Goal: Transaction & Acquisition: Download file/media

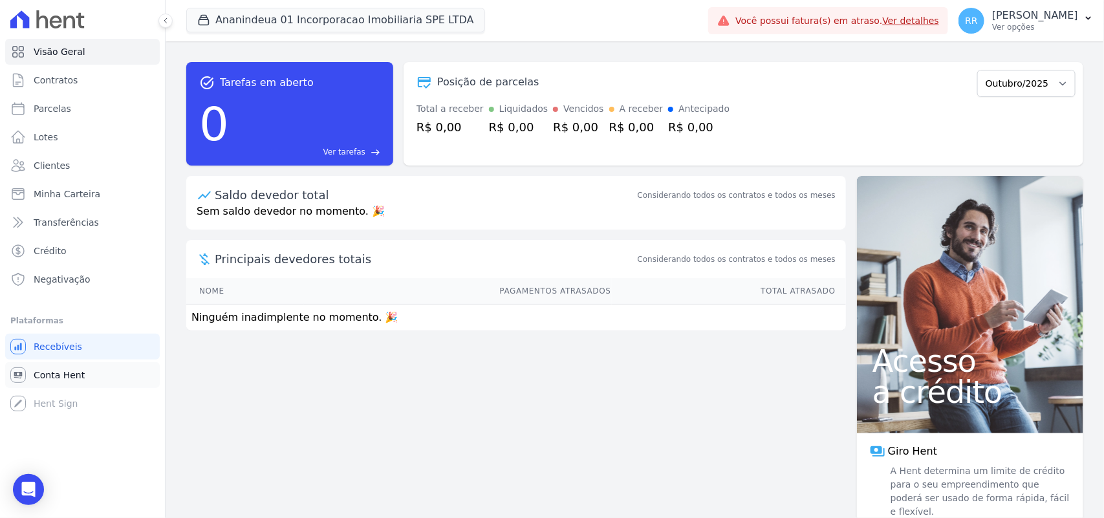
click at [71, 369] on span "Conta Hent" at bounding box center [59, 375] width 51 height 13
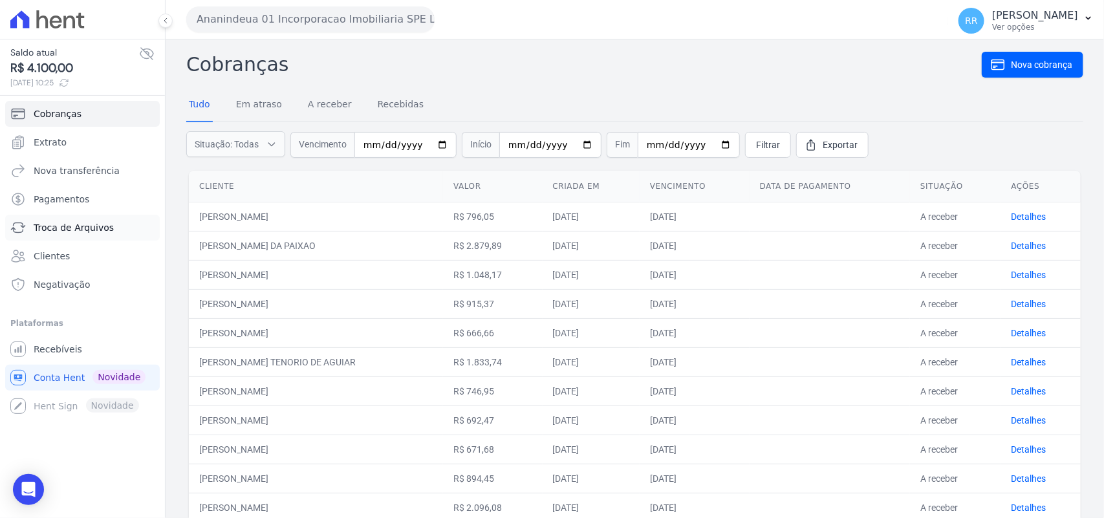
click at [95, 237] on link "Troca de Arquivos" at bounding box center [82, 228] width 155 height 26
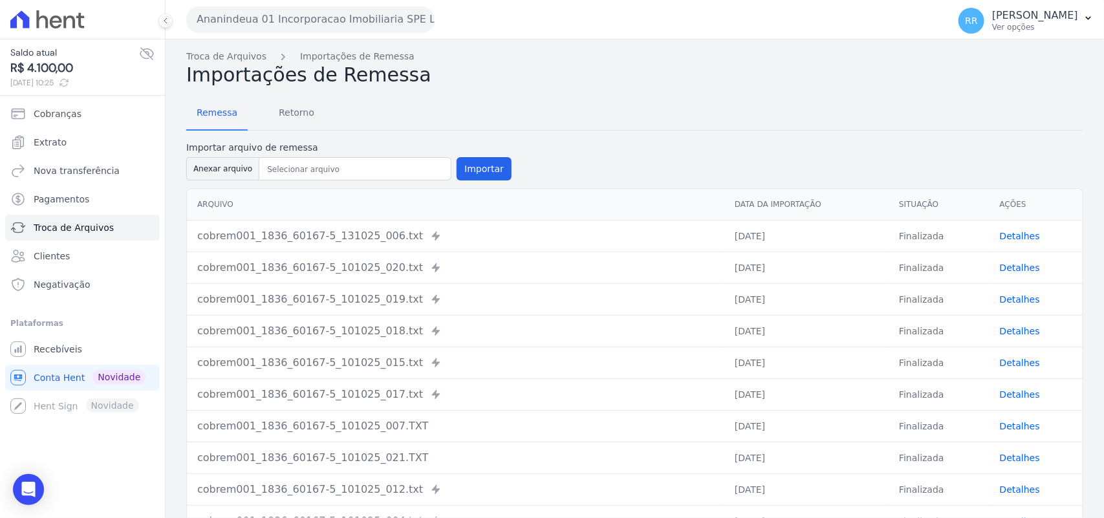
click at [319, 112] on div "Remessa Retorno" at bounding box center [634, 114] width 897 height 34
click at [311, 112] on span "Retorno" at bounding box center [296, 113] width 51 height 26
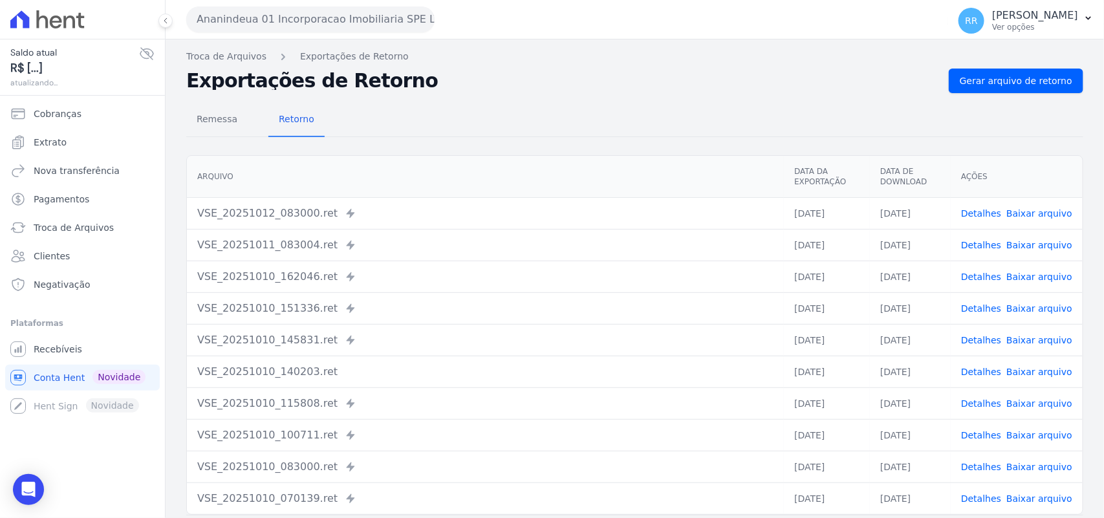
click at [289, 14] on button "Ananindeua 01 Incorporacao Imobiliaria SPE LTDA" at bounding box center [310, 19] width 248 height 26
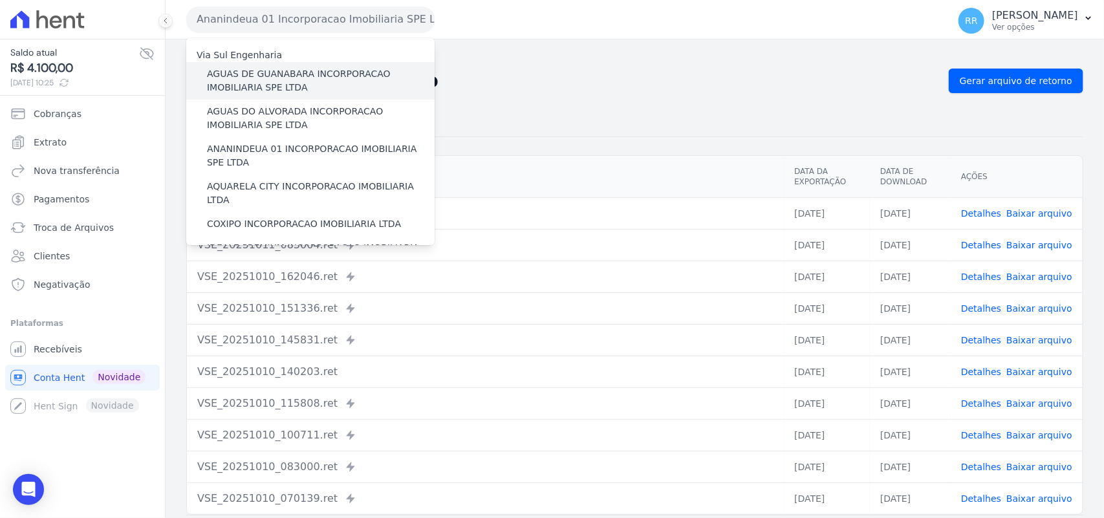
click at [285, 91] on label "AGUAS DE GUANABARA INCORPORACAO IMOBILIARIA SPE LTDA" at bounding box center [321, 80] width 228 height 27
click at [0, 0] on input "AGUAS DE GUANABARA INCORPORACAO IMOBILIARIA SPE LTDA" at bounding box center [0, 0] width 0 height 0
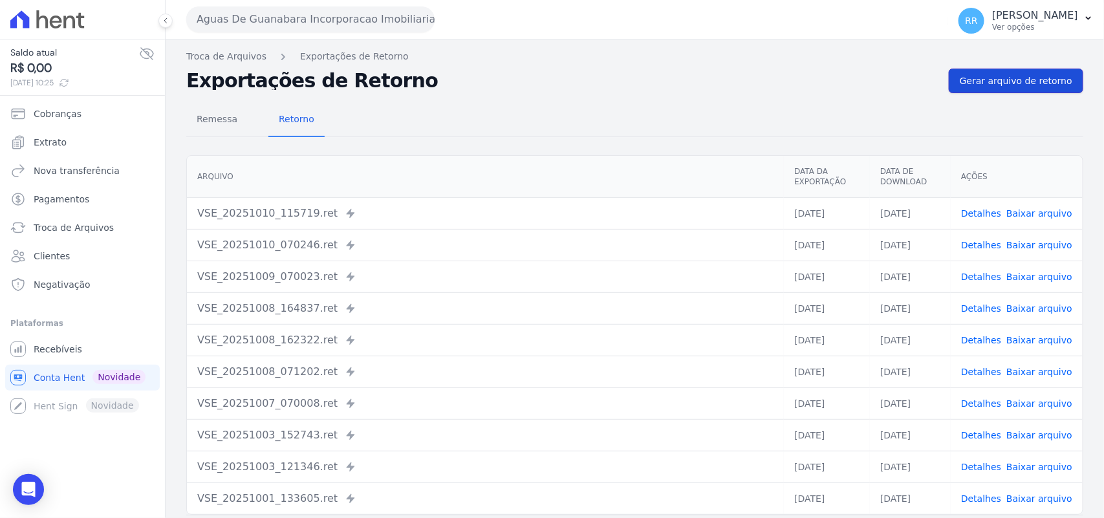
click at [1003, 82] on span "Gerar arquivo de retorno" at bounding box center [1016, 80] width 113 height 13
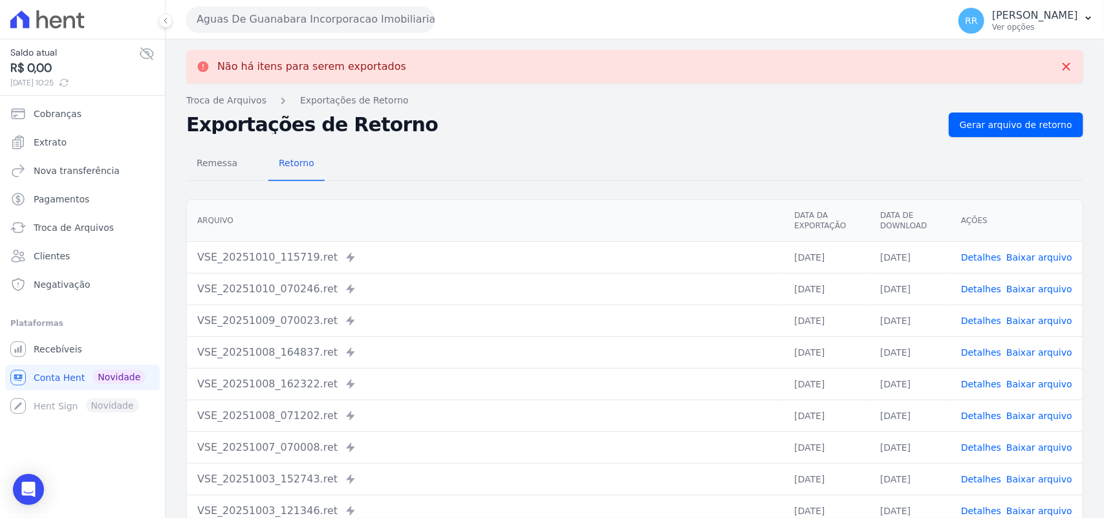
click at [301, 19] on button "Aguas De Guanabara Incorporacao Imobiliaria SPE LTDA" at bounding box center [310, 19] width 248 height 26
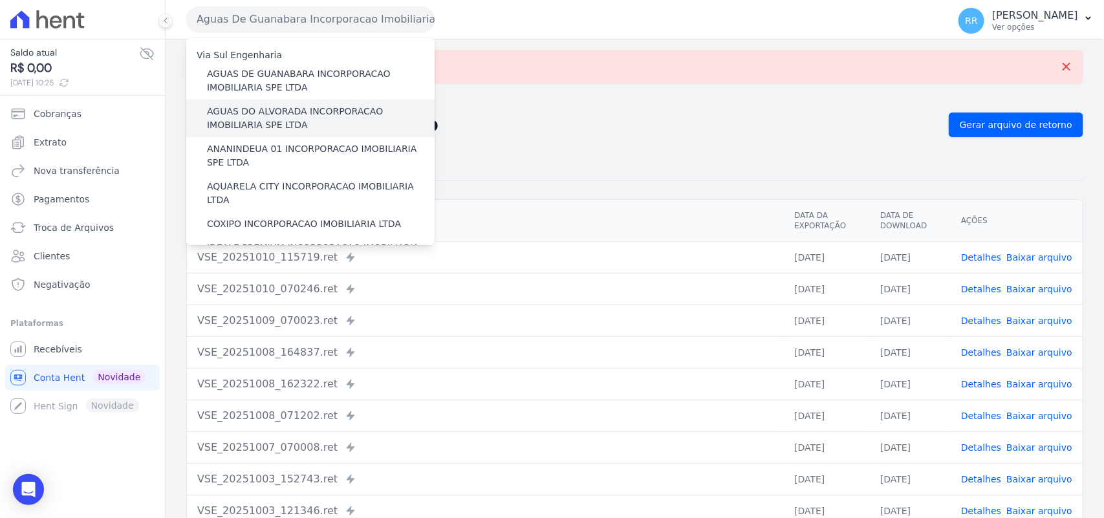
click at [292, 105] on label "AGUAS DO ALVORADA INCORPORACAO IMOBILIARIA SPE LTDA" at bounding box center [321, 118] width 228 height 27
click at [0, 0] on input "AGUAS DO ALVORADA INCORPORACAO IMOBILIARIA SPE LTDA" at bounding box center [0, 0] width 0 height 0
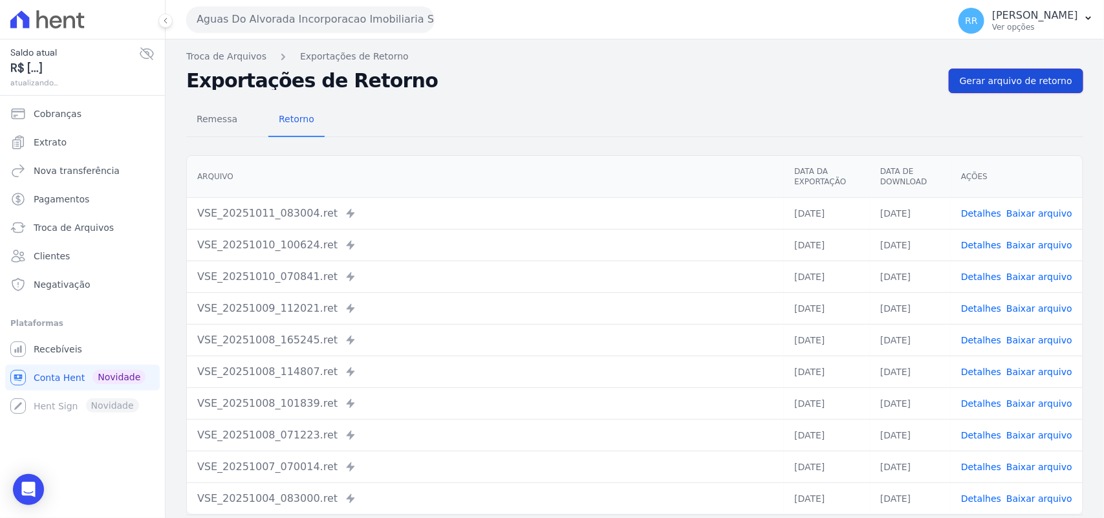
click at [1004, 92] on link "Gerar arquivo de retorno" at bounding box center [1016, 81] width 135 height 25
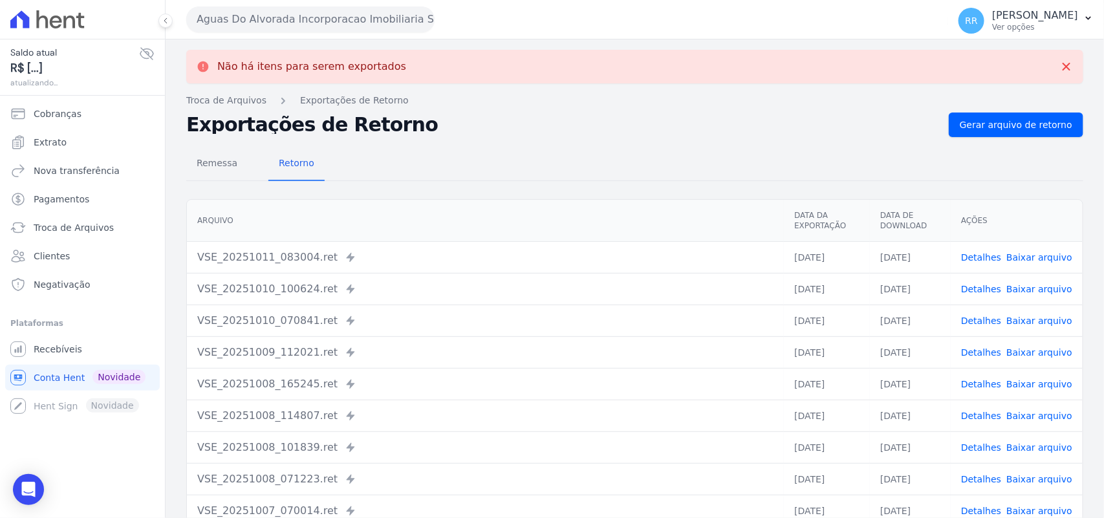
click at [331, 29] on button "Aguas Do Alvorada Incorporacao Imobiliaria SPE LTDA" at bounding box center [310, 19] width 248 height 26
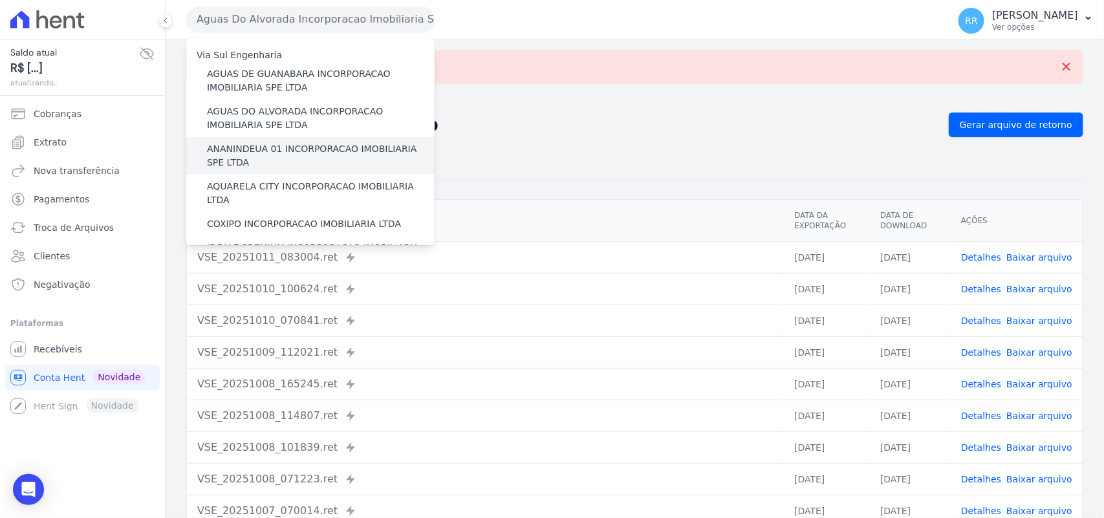
click at [272, 151] on label "ANANINDEUA 01 INCORPORACAO IMOBILIARIA SPE LTDA" at bounding box center [321, 155] width 228 height 27
click at [0, 0] on input "ANANINDEUA 01 INCORPORACAO IMOBILIARIA SPE LTDA" at bounding box center [0, 0] width 0 height 0
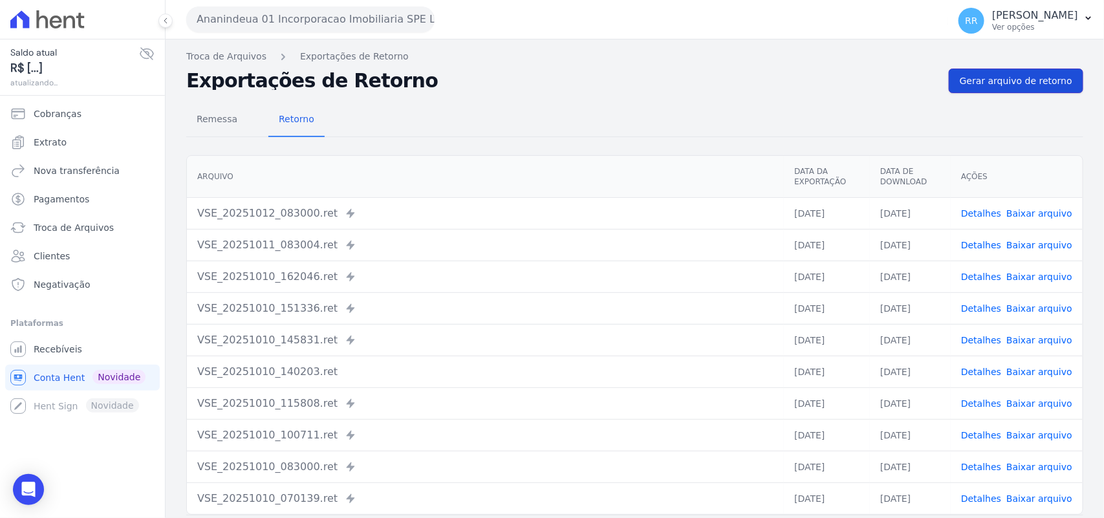
click at [1045, 87] on span "Gerar arquivo de retorno" at bounding box center [1016, 80] width 113 height 13
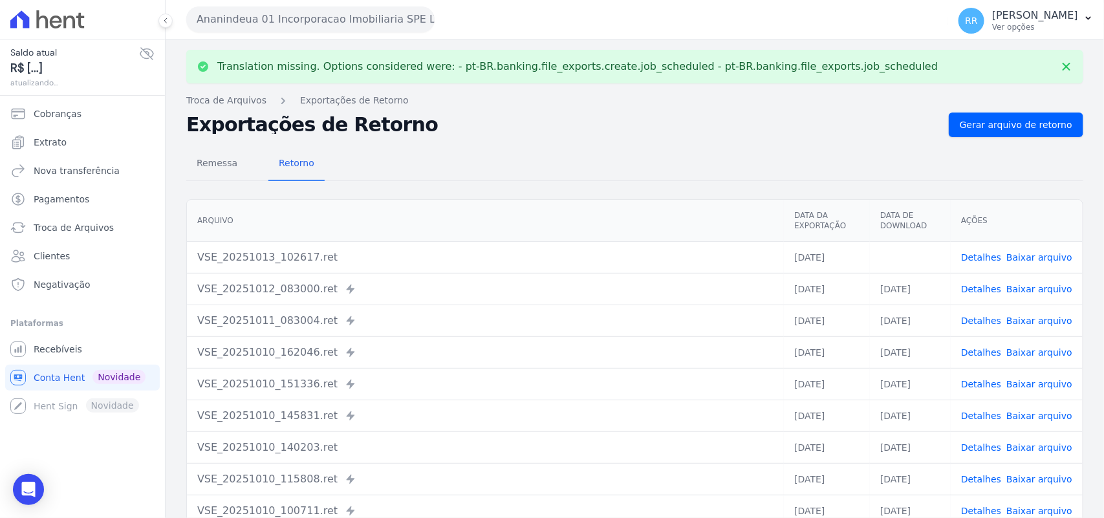
click at [1032, 265] on td "Detalhes Baixar arquivo" at bounding box center [1017, 257] width 132 height 32
click at [1043, 254] on link "Baixar arquivo" at bounding box center [1040, 257] width 66 height 10
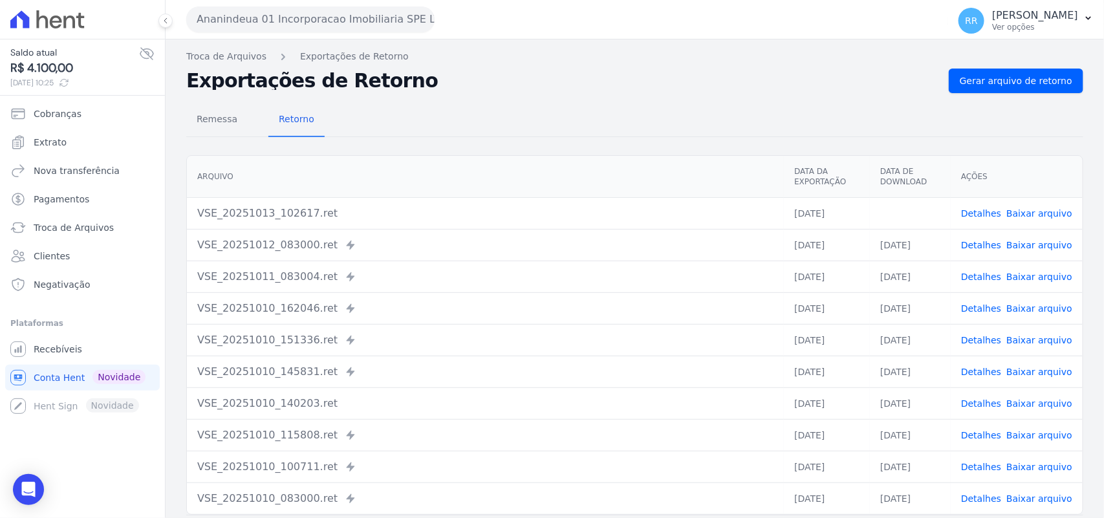
click at [603, 157] on th "Arquivo" at bounding box center [485, 177] width 597 height 42
click at [264, 11] on button "Ananindeua 01 Incorporacao Imobiliaria SPE LTDA" at bounding box center [310, 19] width 248 height 26
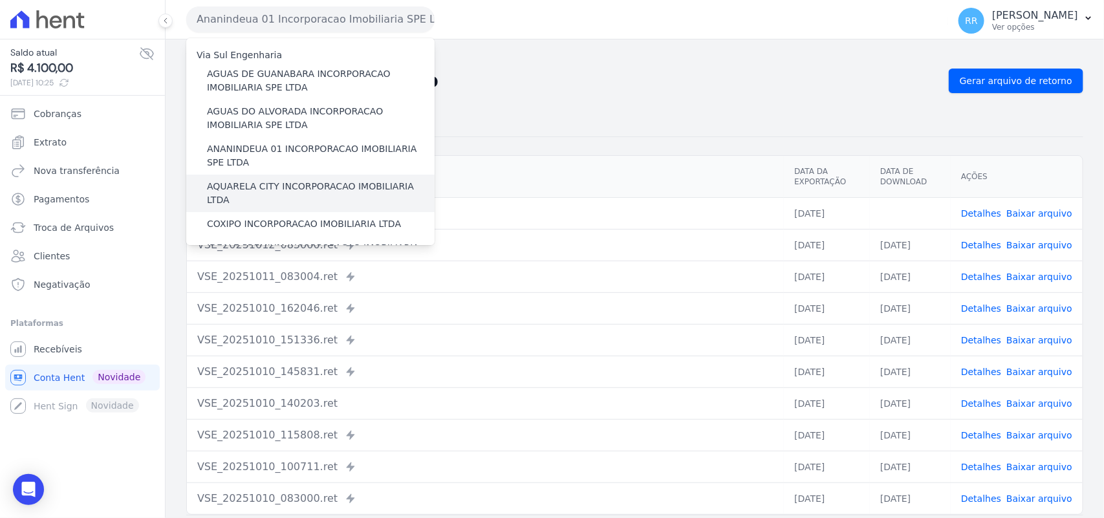
click at [256, 186] on label "AQUARELA CITY INCORPORACAO IMOBILIARIA LTDA" at bounding box center [321, 193] width 228 height 27
click at [0, 0] on input "AQUARELA CITY INCORPORACAO IMOBILIARIA LTDA" at bounding box center [0, 0] width 0 height 0
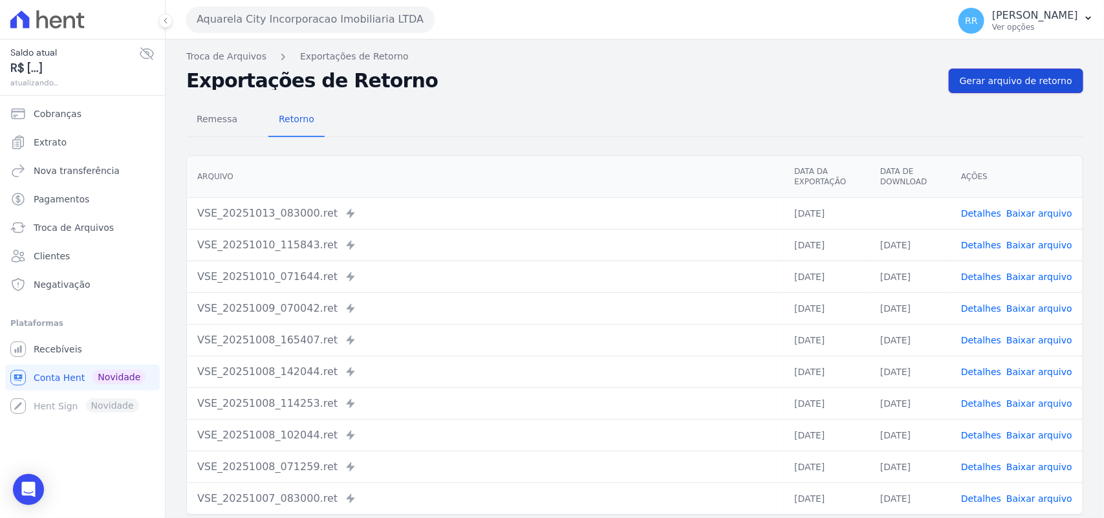
click at [1027, 72] on link "Gerar arquivo de retorno" at bounding box center [1016, 81] width 135 height 25
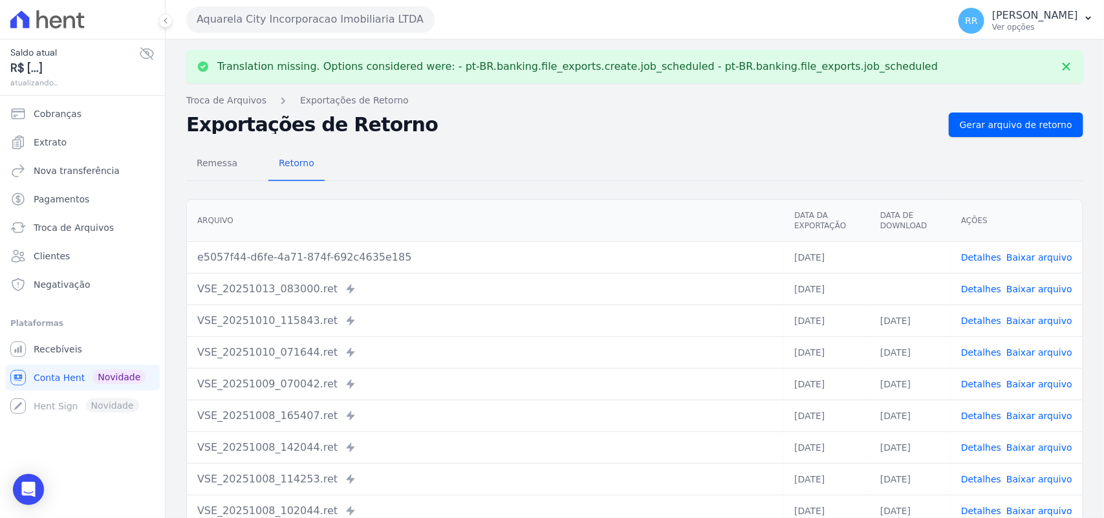
click at [1043, 289] on link "Baixar arquivo" at bounding box center [1040, 289] width 66 height 10
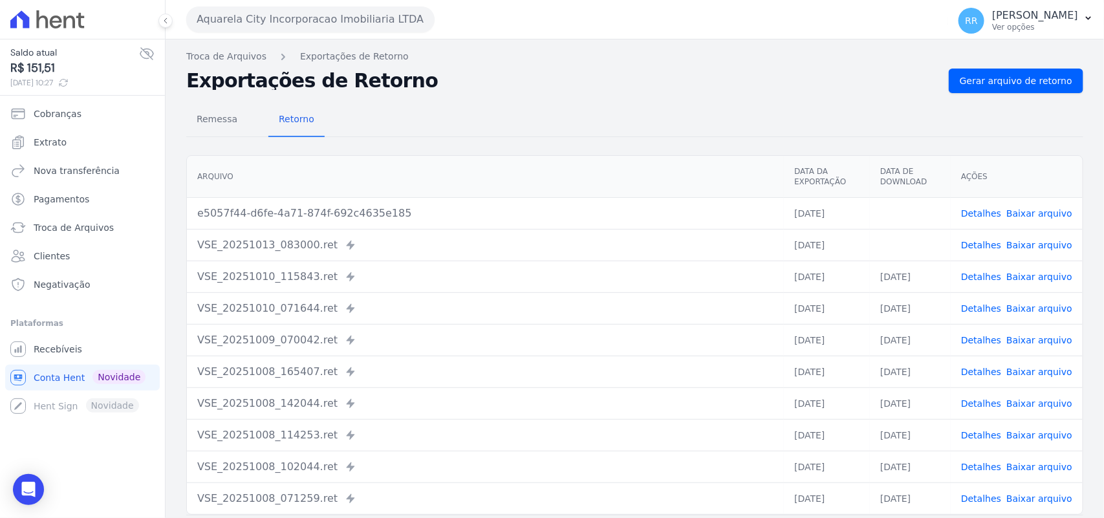
click at [1027, 212] on link "Baixar arquivo" at bounding box center [1040, 213] width 66 height 10
click at [990, 80] on span "Gerar arquivo de retorno" at bounding box center [1016, 80] width 113 height 13
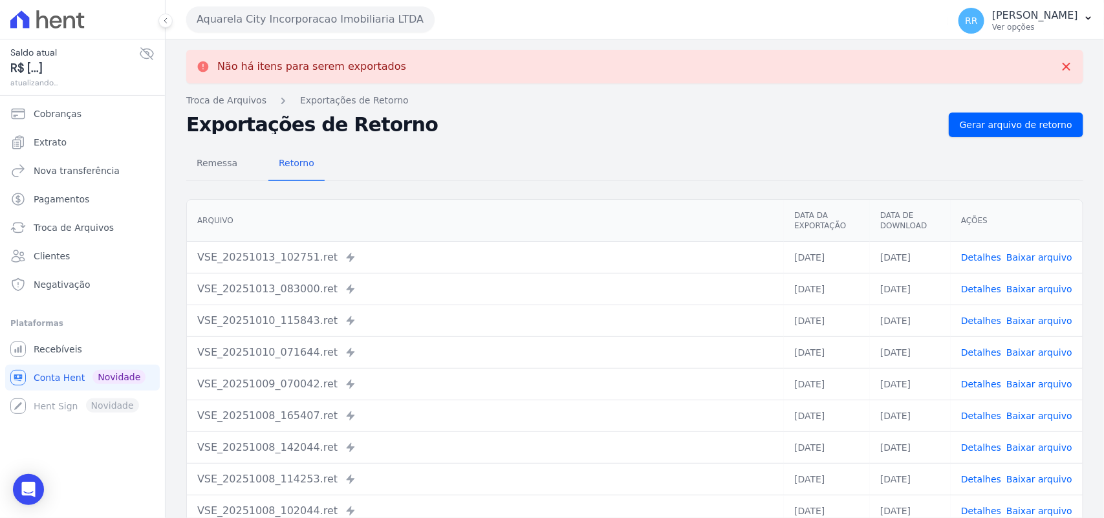
click at [292, 21] on button "Aquarela City Incorporacao Imobiliaria LTDA" at bounding box center [310, 19] width 248 height 26
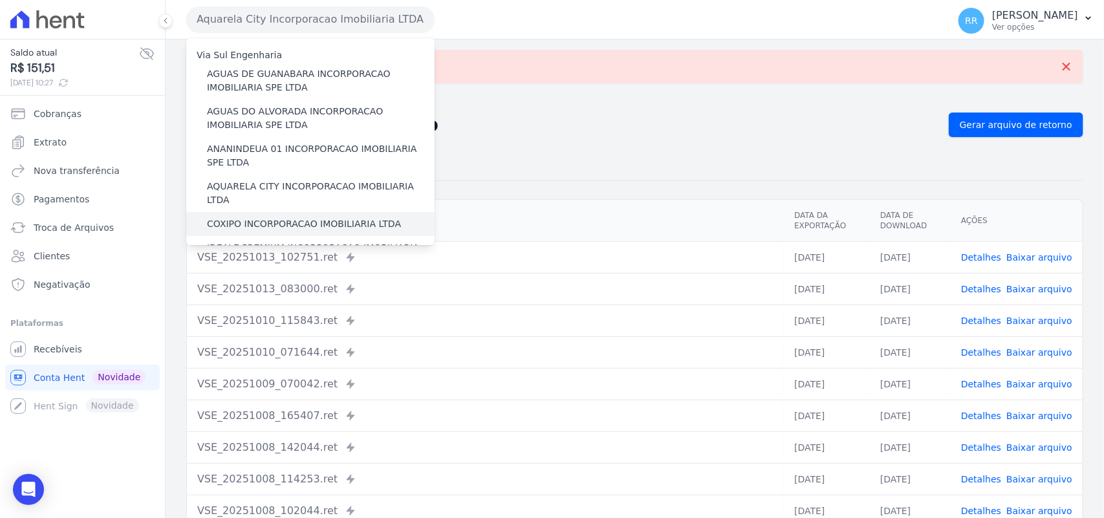
click at [236, 217] on label "COXIPO INCORPORACAO IMOBILIARIA LTDA" at bounding box center [304, 224] width 194 height 14
click at [0, 0] on input "COXIPO INCORPORACAO IMOBILIARIA LTDA" at bounding box center [0, 0] width 0 height 0
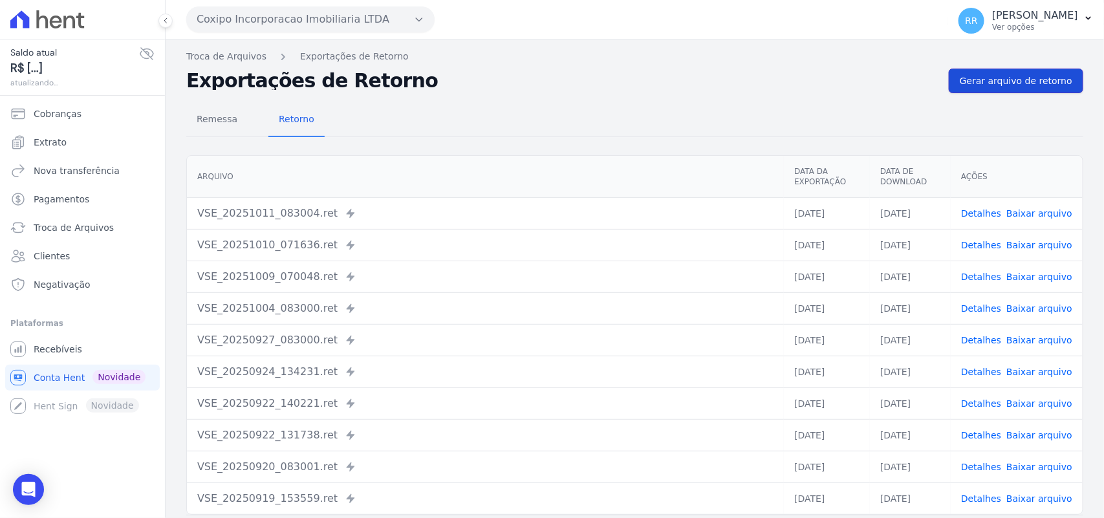
click at [985, 81] on span "Gerar arquivo de retorno" at bounding box center [1016, 80] width 113 height 13
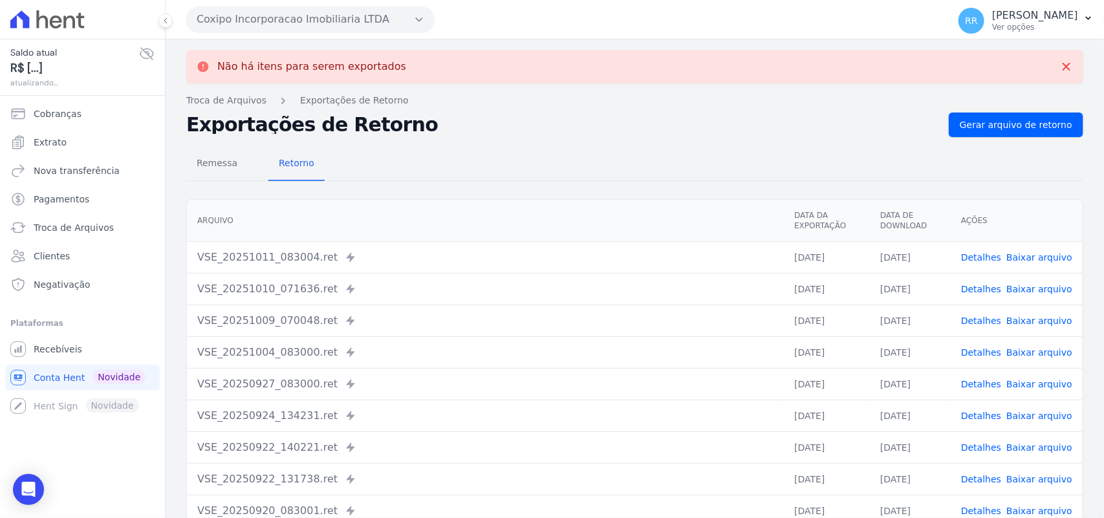
click at [337, 10] on button "Coxipo Incorporacao Imobiliaria LTDA" at bounding box center [310, 19] width 248 height 26
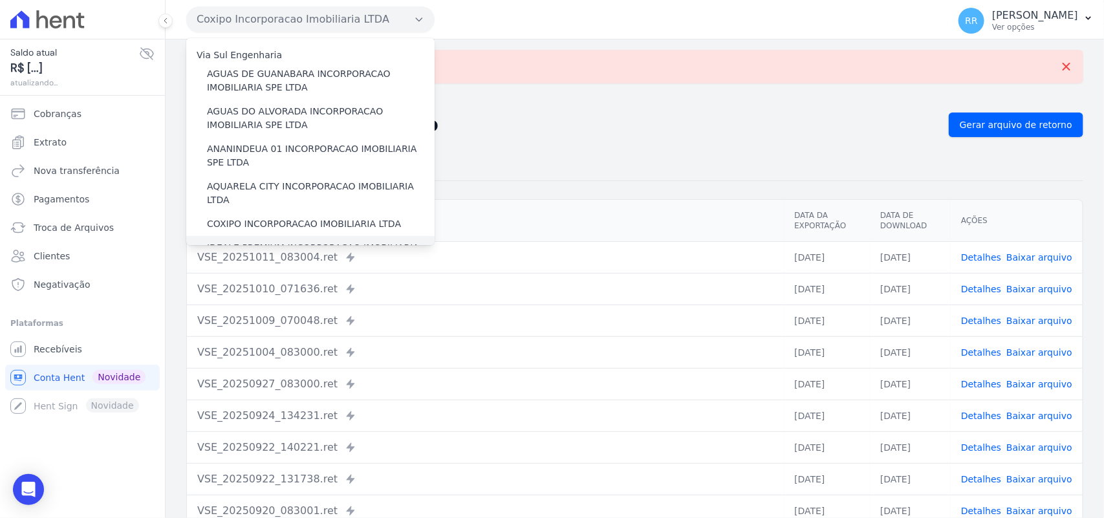
click at [244, 241] on label "IDEALE PREMIUM INCORPORACAO IMOBILIARIA LTDA" at bounding box center [321, 254] width 228 height 27
click at [0, 0] on input "IDEALE PREMIUM INCORPORACAO IMOBILIARIA LTDA" at bounding box center [0, 0] width 0 height 0
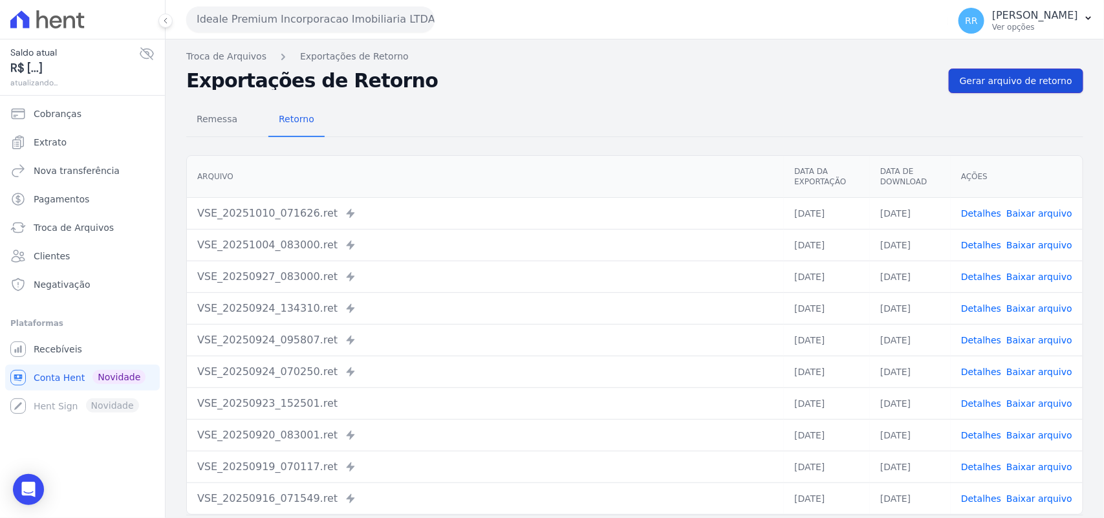
click at [1030, 82] on span "Gerar arquivo de retorno" at bounding box center [1016, 80] width 113 height 13
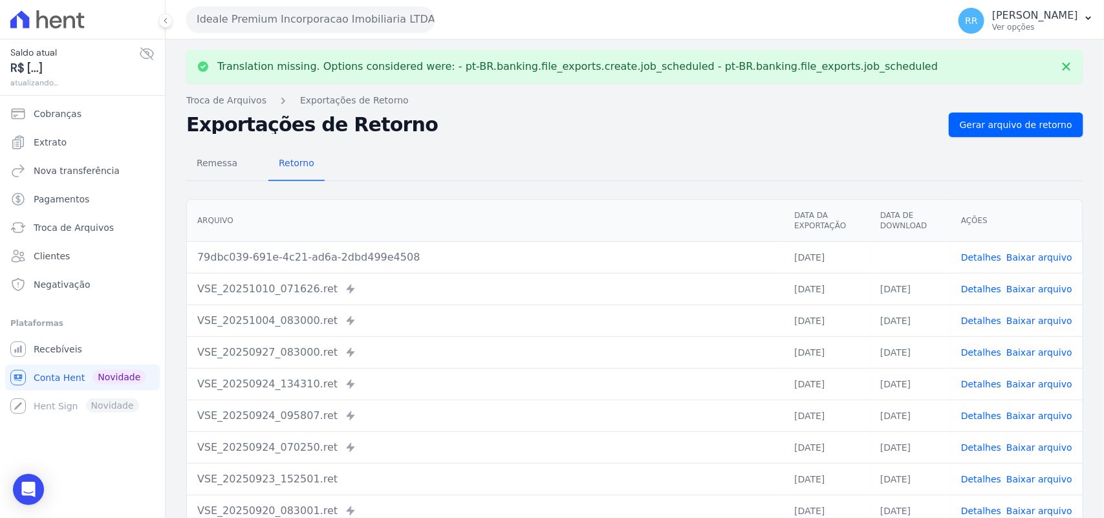
click at [1023, 256] on link "Baixar arquivo" at bounding box center [1040, 257] width 66 height 10
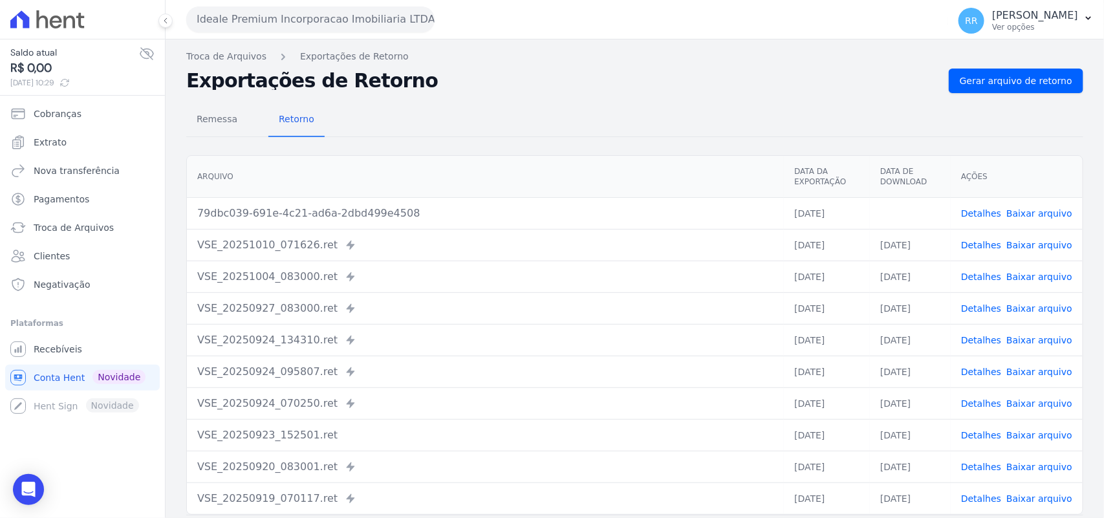
click at [778, 16] on div "Ideale Premium Incorporacao Imobiliaria LTDA Via Sul Engenharia AGUAS DE [GEOGR…" at bounding box center [564, 19] width 757 height 40
click at [371, 27] on button "Ideale Premium Incorporacao Imobiliaria LTDA" at bounding box center [310, 19] width 248 height 26
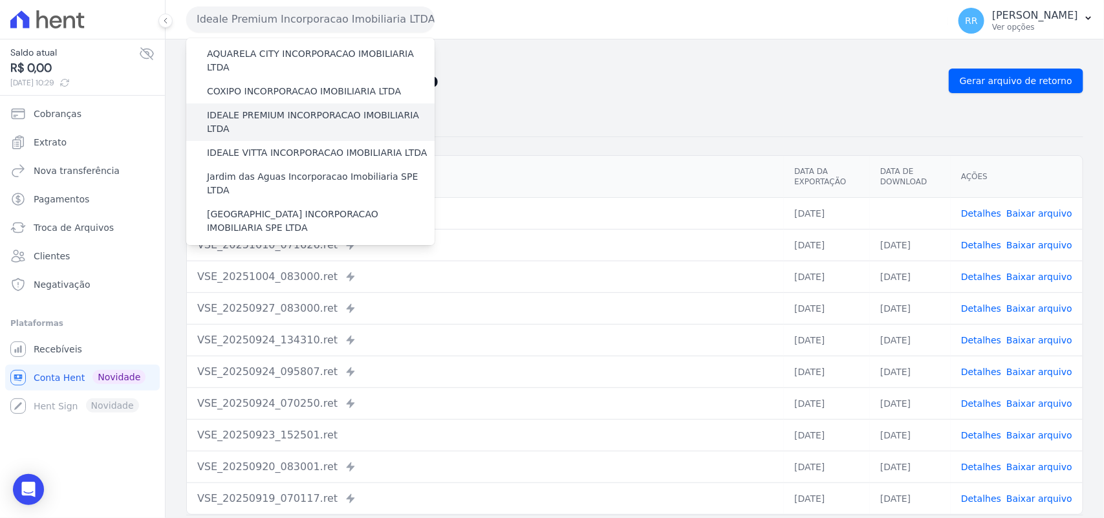
scroll to position [135, 0]
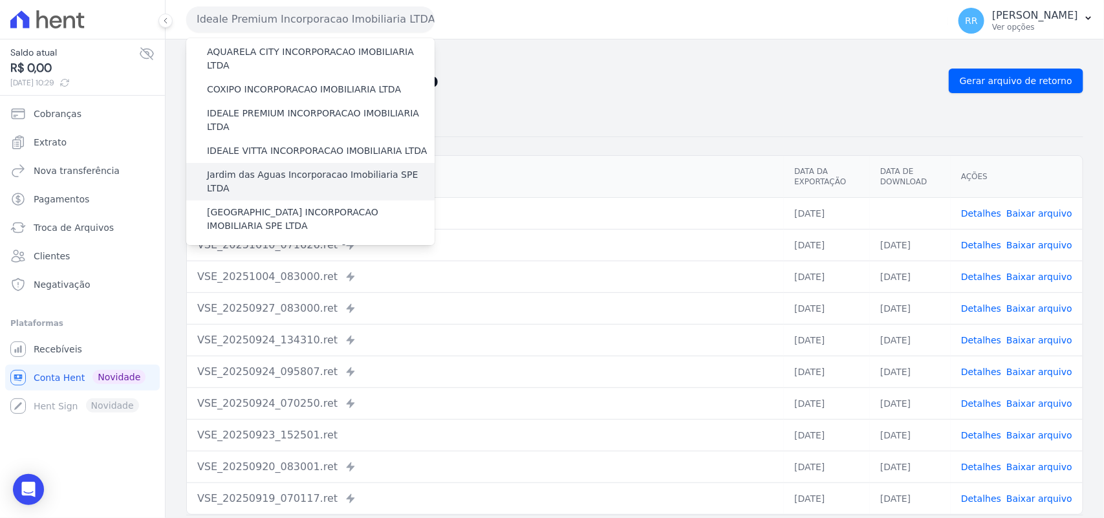
click at [256, 168] on label "Jardim das Aguas Incorporacao Imobiliaria SPE LTDA" at bounding box center [321, 181] width 228 height 27
click at [0, 0] on input "Jardim das Aguas Incorporacao Imobiliaria SPE LTDA" at bounding box center [0, 0] width 0 height 0
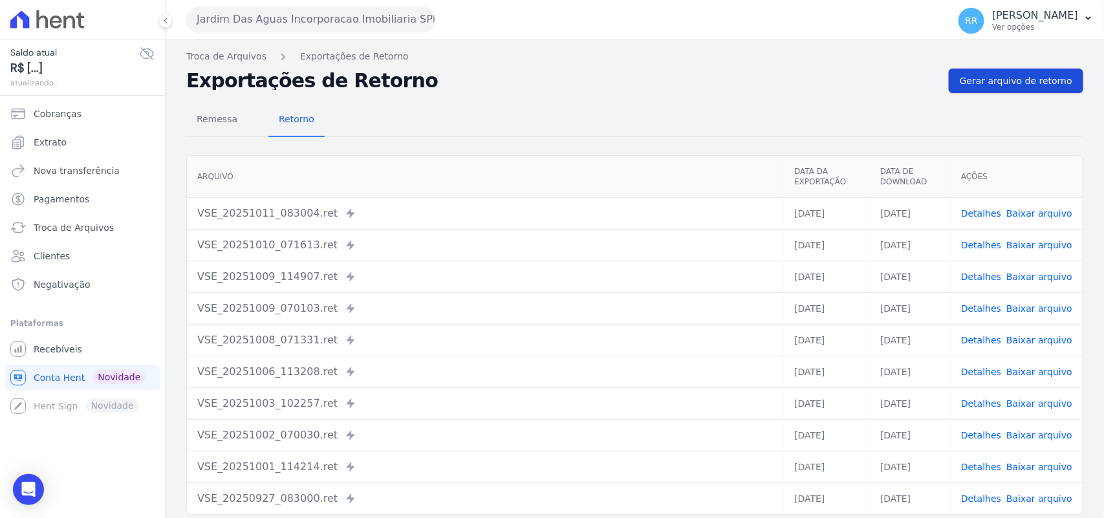
click at [1014, 72] on link "Gerar arquivo de retorno" at bounding box center [1016, 81] width 135 height 25
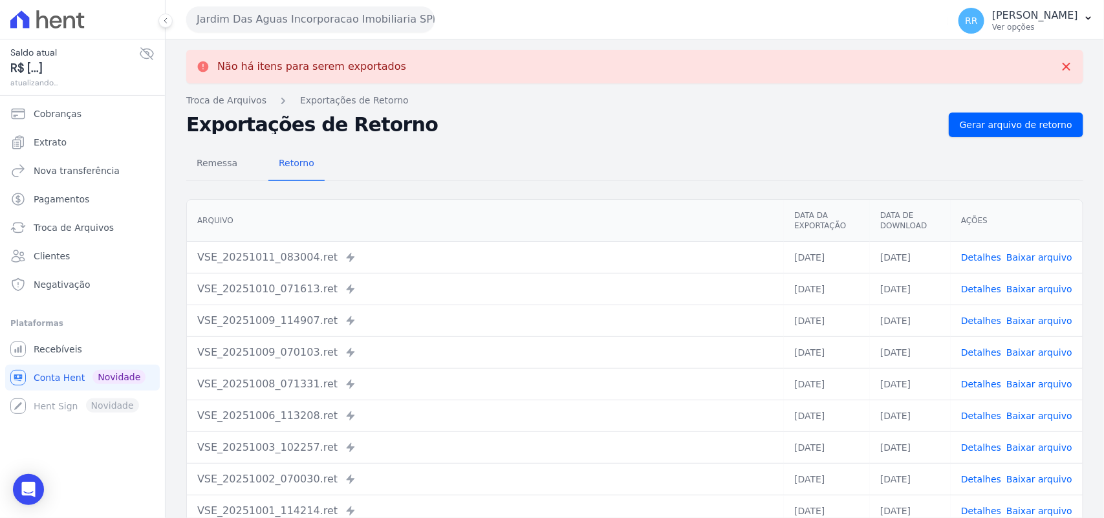
click at [309, 26] on button "Jardim Das Aguas Incorporacao Imobiliaria SPE LTDA" at bounding box center [310, 19] width 248 height 26
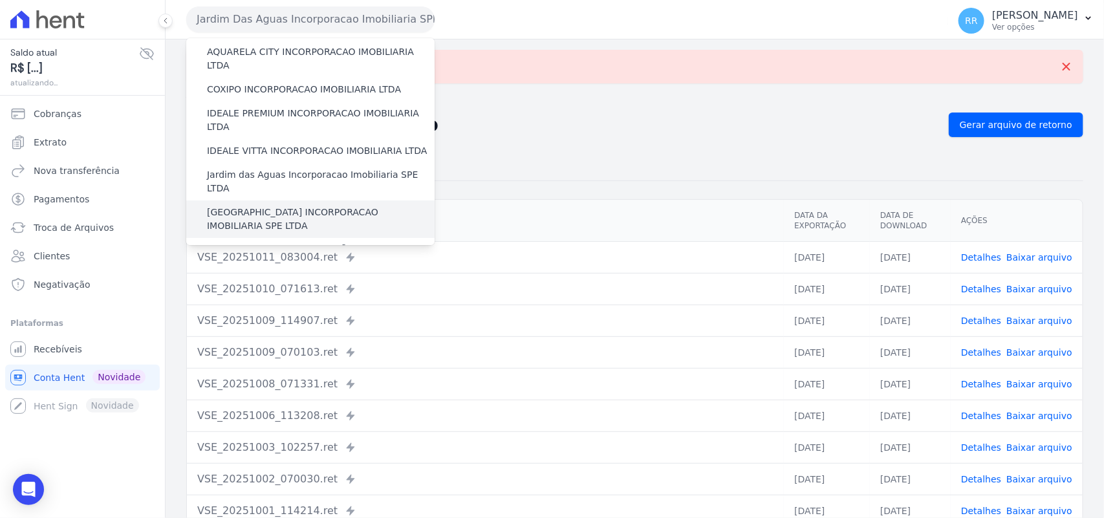
click at [263, 206] on label "[GEOGRAPHIC_DATA] INCORPORACAO IMOBILIARIA SPE LTDA" at bounding box center [321, 219] width 228 height 27
click at [0, 0] on input "[GEOGRAPHIC_DATA] INCORPORACAO IMOBILIARIA SPE LTDA" at bounding box center [0, 0] width 0 height 0
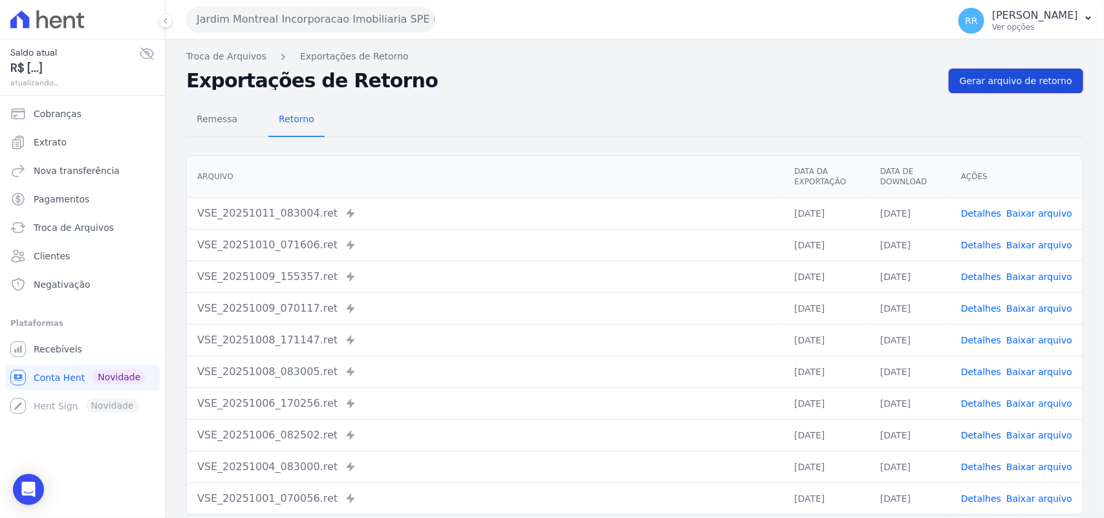
click at [1030, 83] on span "Gerar arquivo de retorno" at bounding box center [1016, 80] width 113 height 13
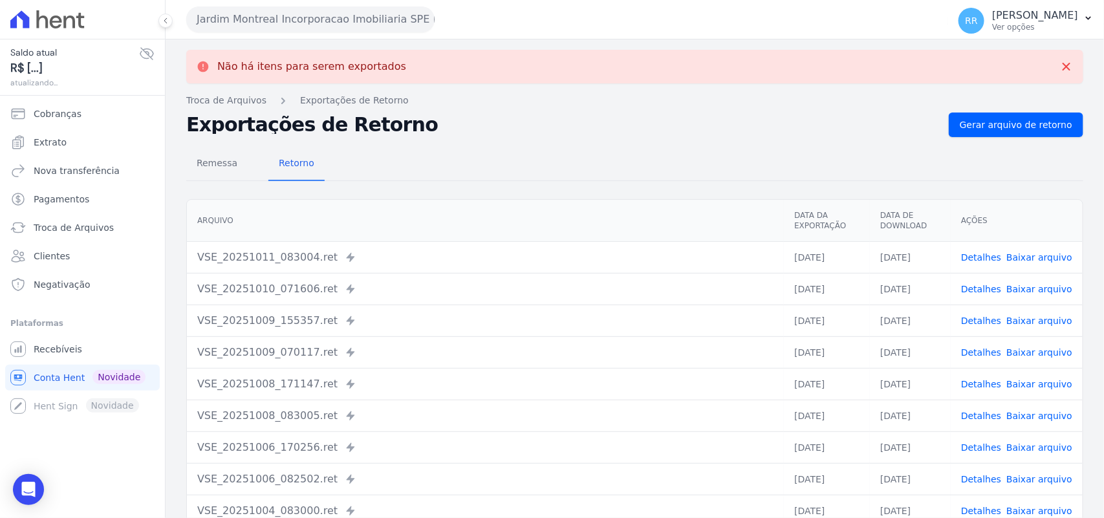
click at [315, 17] on button "Jardim Montreal Incorporacao Imobiliaria SPE LTDA" at bounding box center [310, 19] width 248 height 26
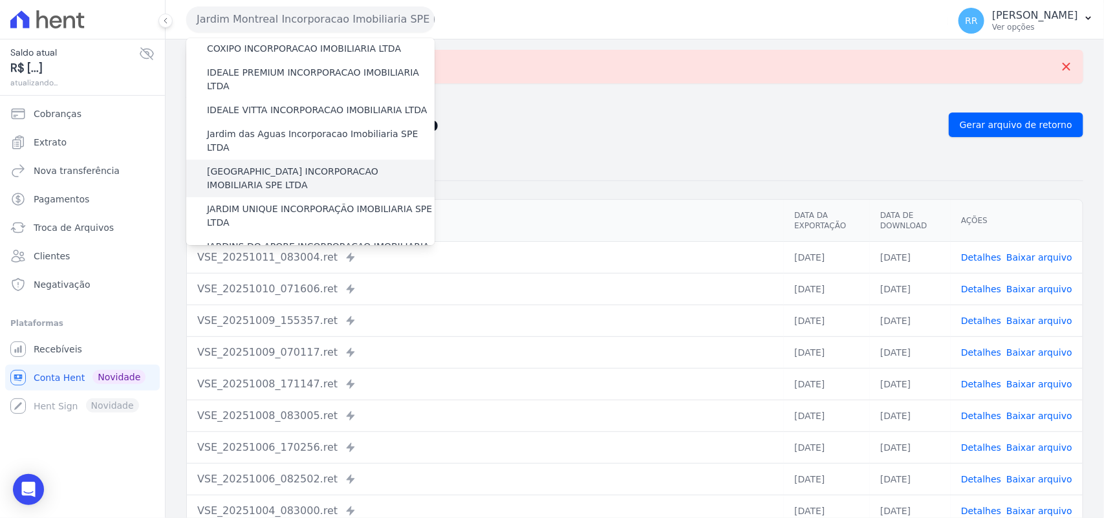
scroll to position [215, 0]
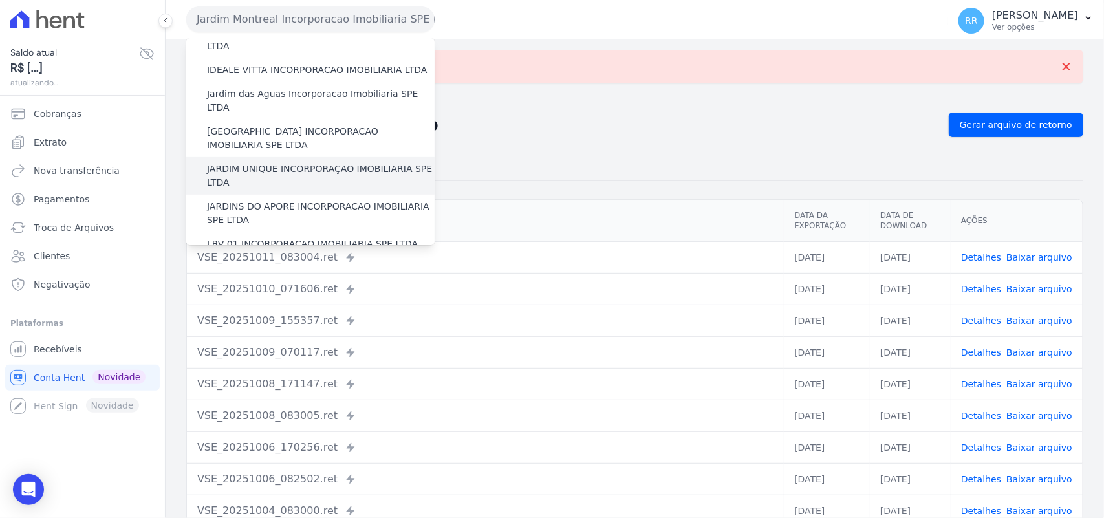
click at [267, 162] on label "JARDIM UNIQUE INCORPORAÇÃO IMOBILIARIA SPE LTDA" at bounding box center [321, 175] width 228 height 27
click at [0, 0] on input "JARDIM UNIQUE INCORPORAÇÃO IMOBILIARIA SPE LTDA" at bounding box center [0, 0] width 0 height 0
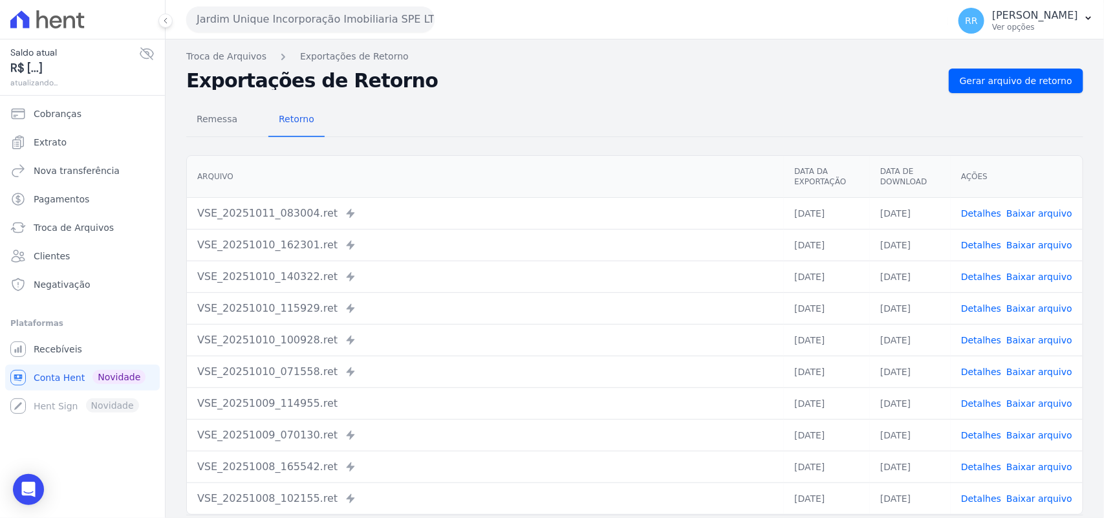
click at [1030, 95] on div "Remessa Retorno [GEOGRAPHIC_DATA] Data da Exportação Data de Download Ações VSE…" at bounding box center [634, 327] width 897 height 468
click at [1030, 78] on span "Gerar arquivo de retorno" at bounding box center [1016, 80] width 113 height 13
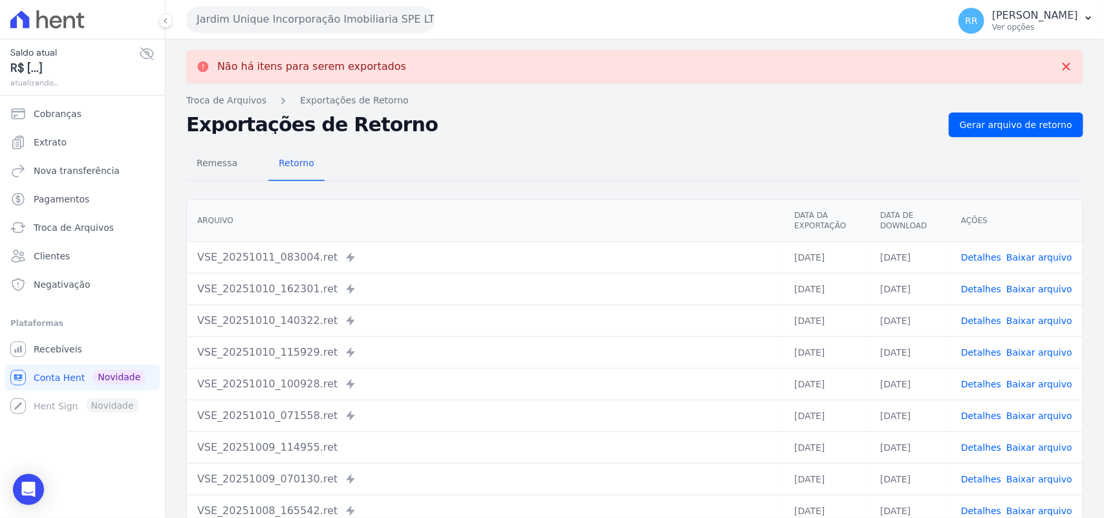
click at [282, 11] on button "Jardim Unique Incorporação Imobiliaria SPE LTDA" at bounding box center [310, 19] width 248 height 26
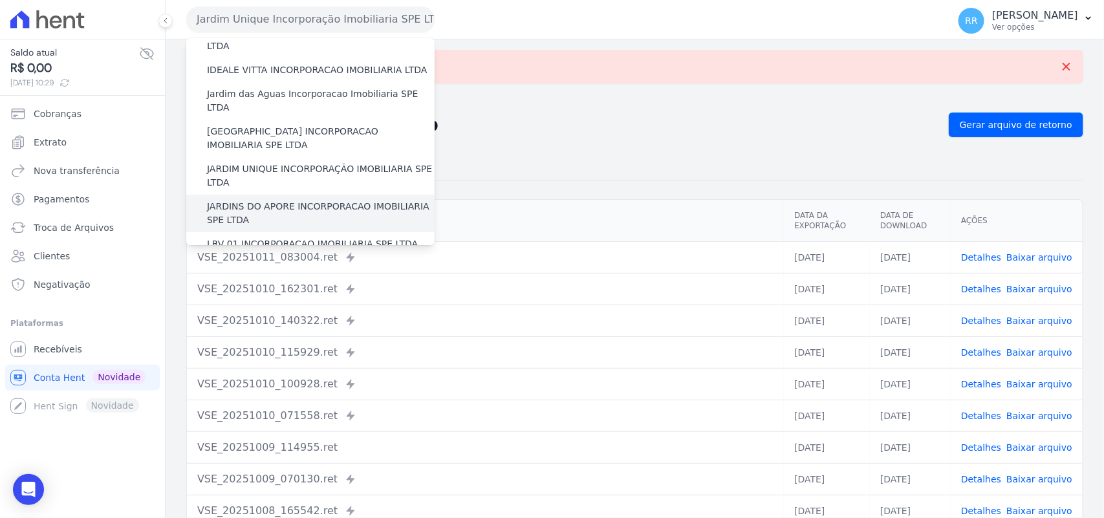
click at [267, 200] on label "JARDINS DO APORE INCORPORACAO IMOBILIARIA SPE LTDA" at bounding box center [321, 213] width 228 height 27
click at [0, 0] on input "JARDINS DO APORE INCORPORACAO IMOBILIARIA SPE LTDA" at bounding box center [0, 0] width 0 height 0
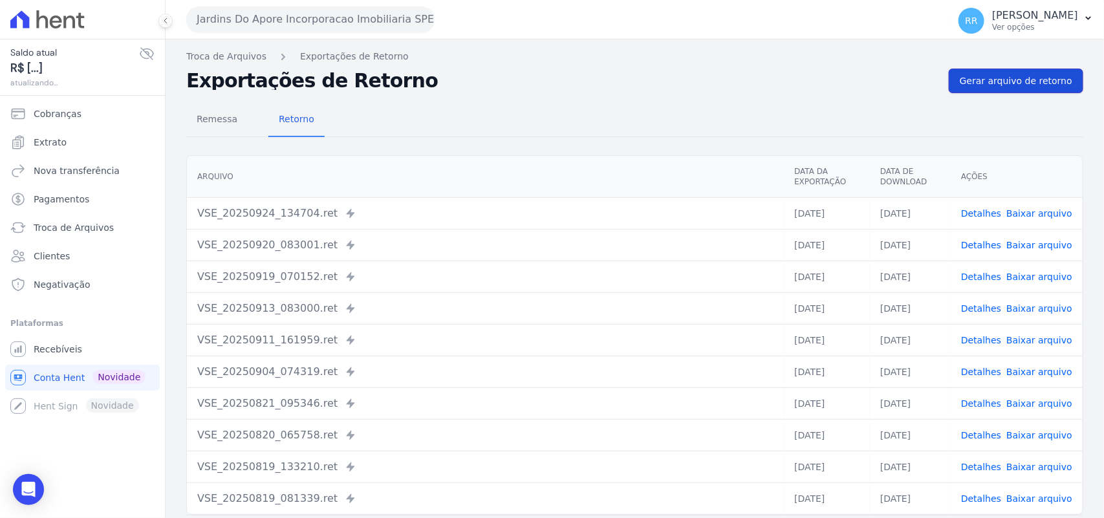
click at [1027, 75] on span "Gerar arquivo de retorno" at bounding box center [1016, 80] width 113 height 13
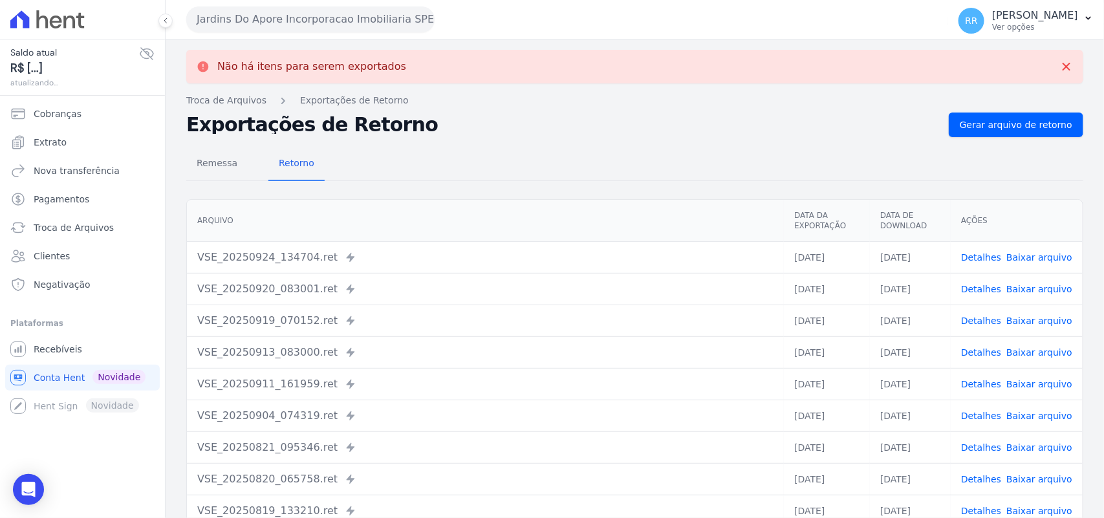
click at [245, 28] on button "Jardins Do Apore Incorporacao Imobiliaria SPE LTDA" at bounding box center [310, 19] width 248 height 26
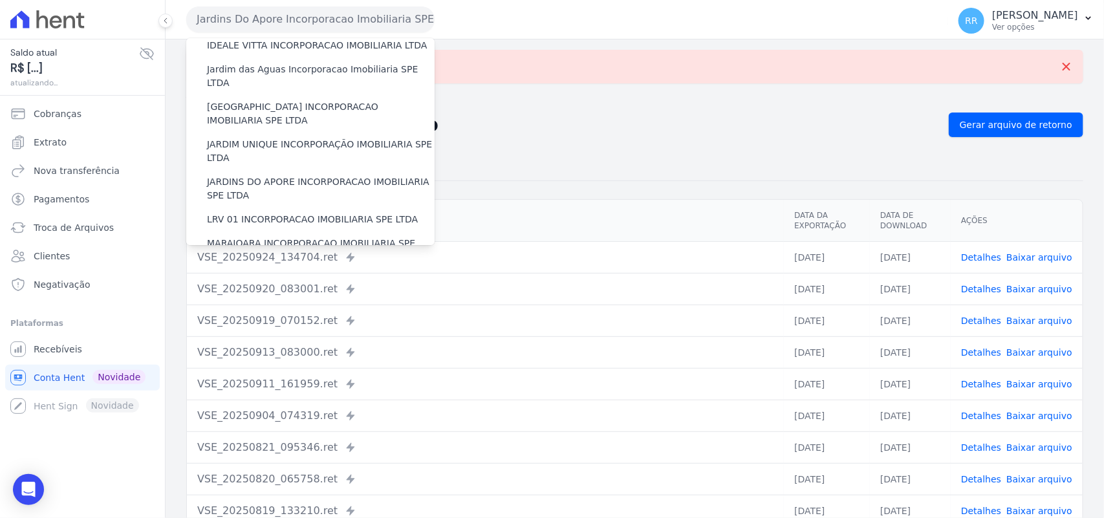
scroll to position [269, 0]
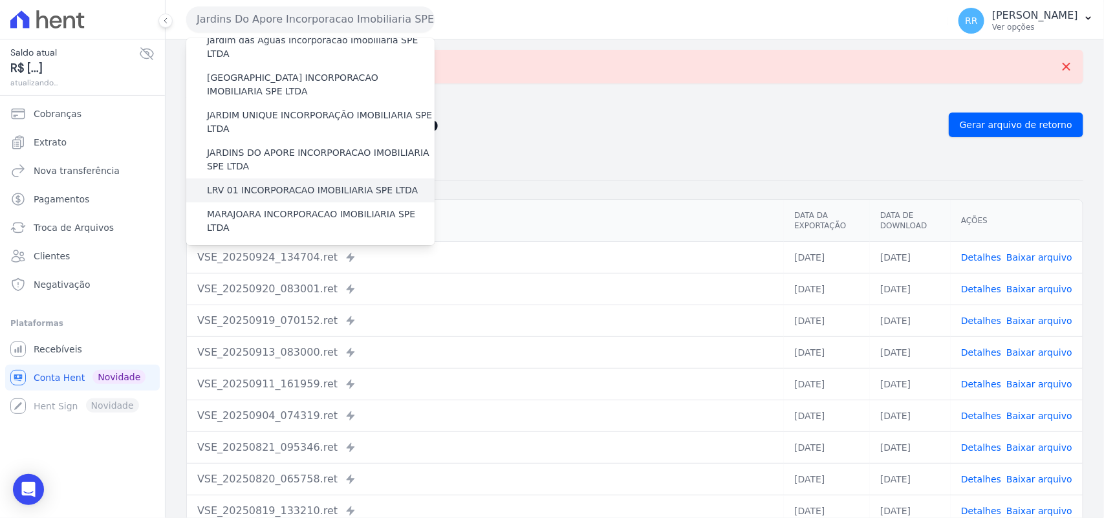
click at [289, 184] on label "LRV 01 INCORPORACAO IMOBILIARIA SPE LTDA" at bounding box center [312, 191] width 211 height 14
click at [0, 0] on input "LRV 01 INCORPORACAO IMOBILIARIA SPE LTDA" at bounding box center [0, 0] width 0 height 0
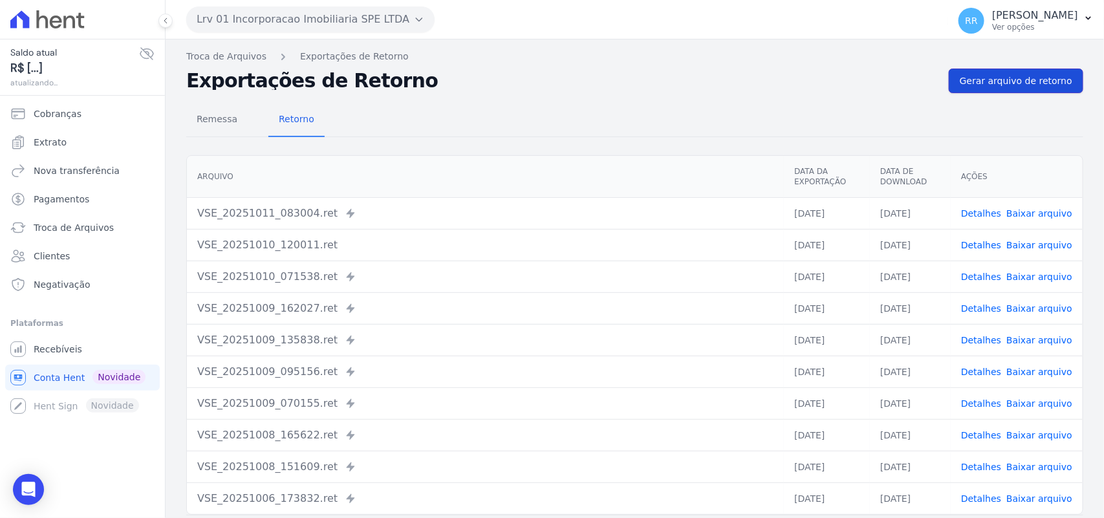
click at [999, 69] on link "Gerar arquivo de retorno" at bounding box center [1016, 81] width 135 height 25
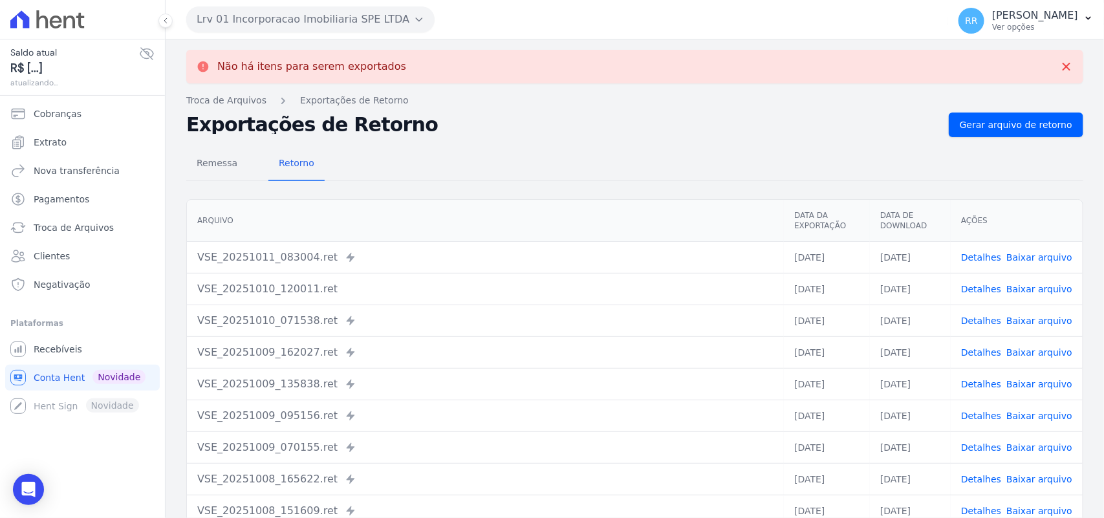
click at [246, 26] on button "Lrv 01 Incorporacao Imobiliaria SPE LTDA" at bounding box center [310, 19] width 248 height 26
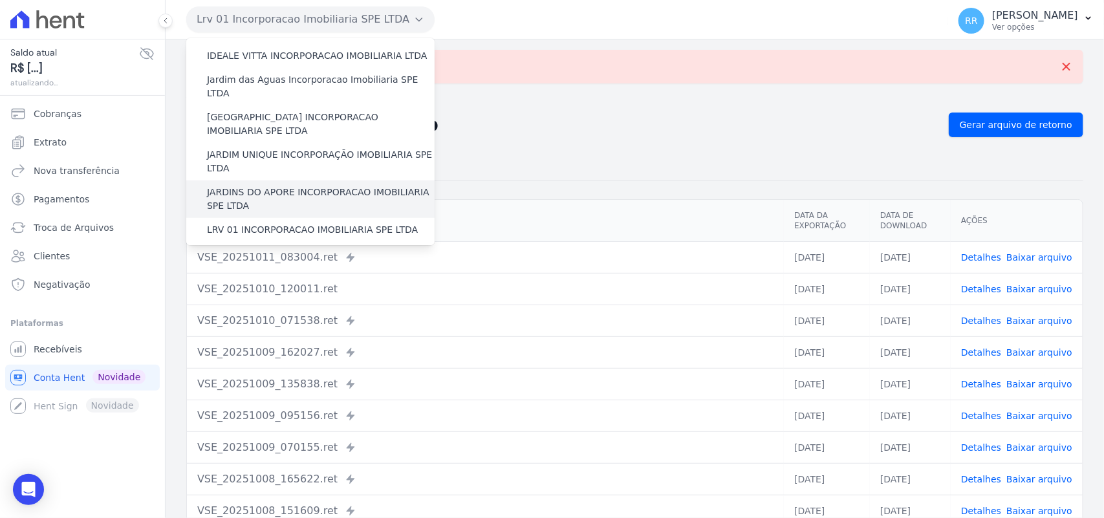
scroll to position [243, 0]
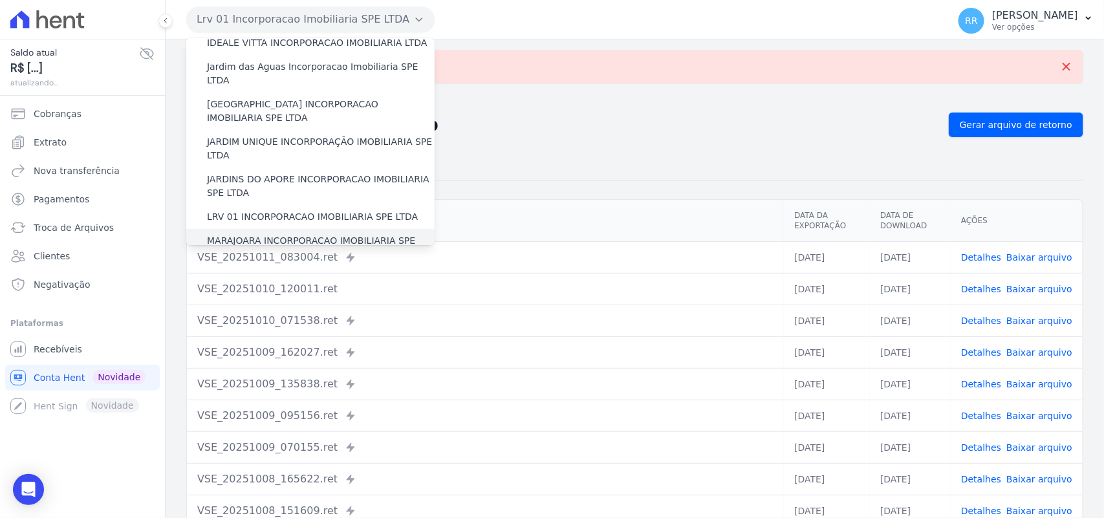
click at [267, 229] on div "MARAJOARA INCORPORACAO IMOBILIARIA SPE LTDA" at bounding box center [310, 248] width 248 height 38
click at [263, 234] on label "MARAJOARA INCORPORACAO IMOBILIARIA SPE LTDA" at bounding box center [321, 247] width 228 height 27
click at [0, 0] on input "MARAJOARA INCORPORACAO IMOBILIARIA SPE LTDA" at bounding box center [0, 0] width 0 height 0
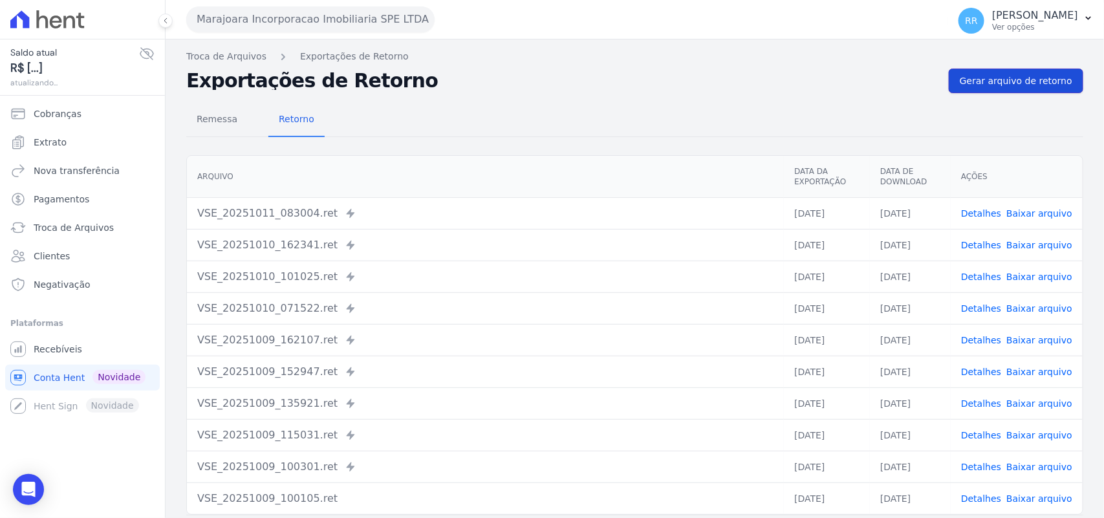
click at [986, 87] on span "Gerar arquivo de retorno" at bounding box center [1016, 80] width 113 height 13
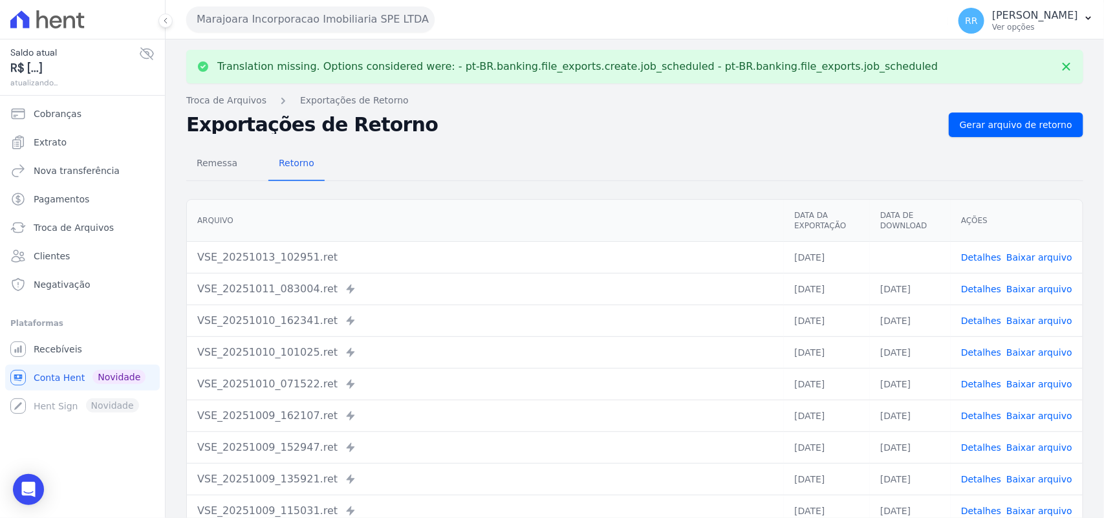
click at [1054, 259] on link "Baixar arquivo" at bounding box center [1040, 257] width 66 height 10
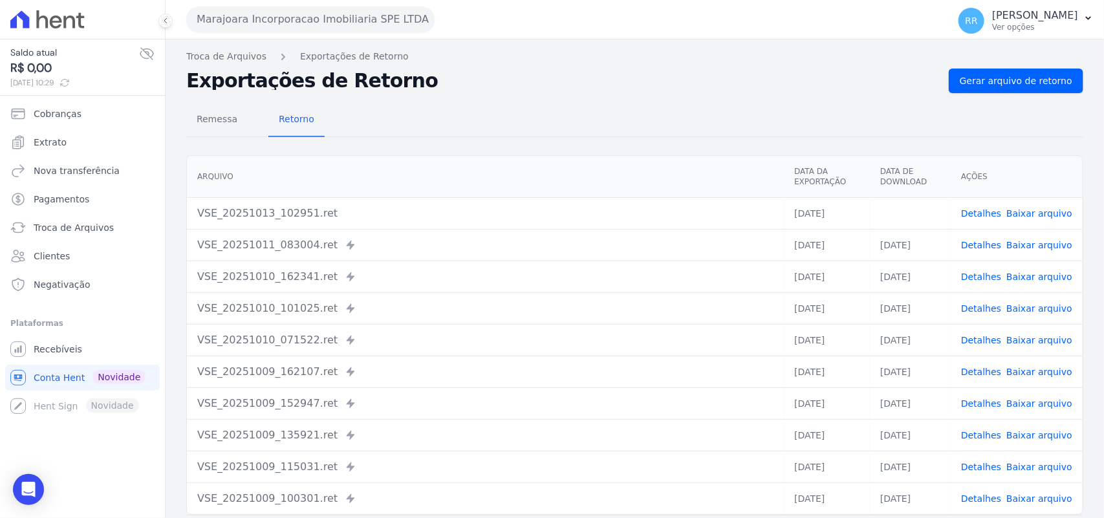
click at [736, 111] on div "Remessa Retorno" at bounding box center [634, 121] width 897 height 34
click at [276, 17] on button "Marajoara Incorporacao Imobiliaria SPE LTDA" at bounding box center [310, 19] width 248 height 26
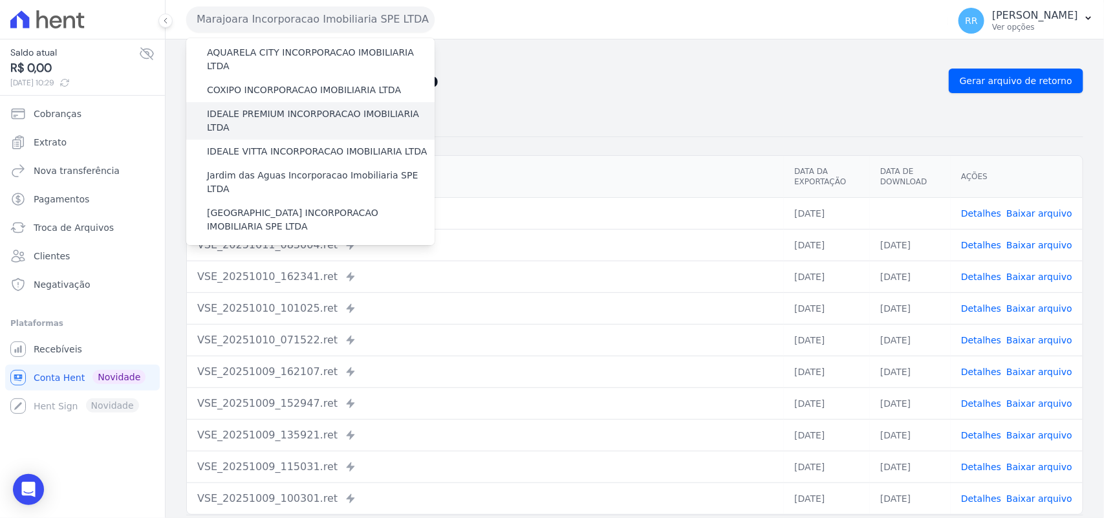
scroll to position [323, 0]
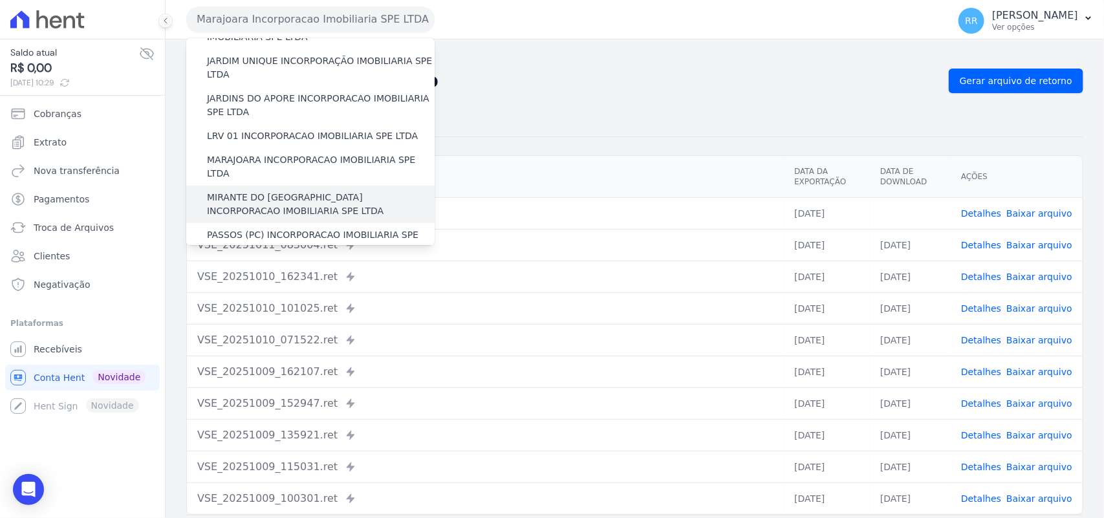
click at [259, 191] on label "MIRANTE DO [GEOGRAPHIC_DATA] INCORPORACAO IMOBILIARIA SPE LTDA" at bounding box center [321, 204] width 228 height 27
click at [0, 0] on input "MIRANTE DO [GEOGRAPHIC_DATA] INCORPORACAO IMOBILIARIA SPE LTDA" at bounding box center [0, 0] width 0 height 0
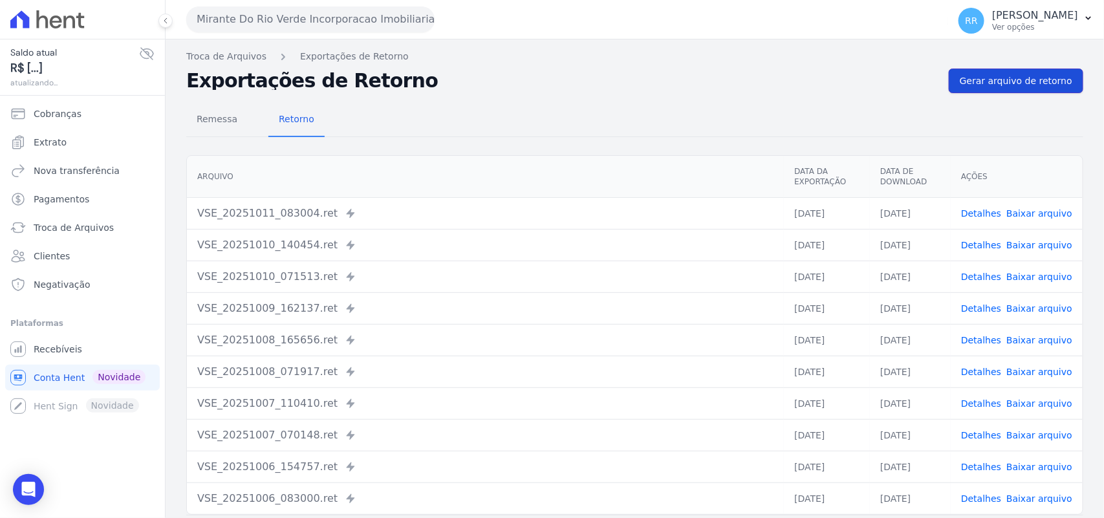
click at [1033, 82] on span "Gerar arquivo de retorno" at bounding box center [1016, 80] width 113 height 13
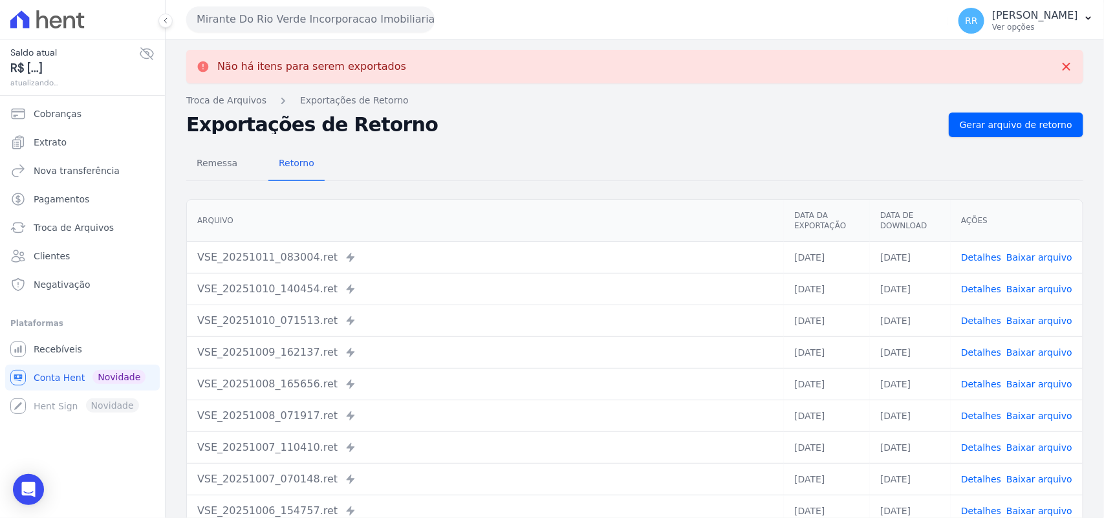
click at [293, 18] on button "Mirante Do Rio Verde Incorporacao Imobiliaria SPE LTDA" at bounding box center [310, 19] width 248 height 26
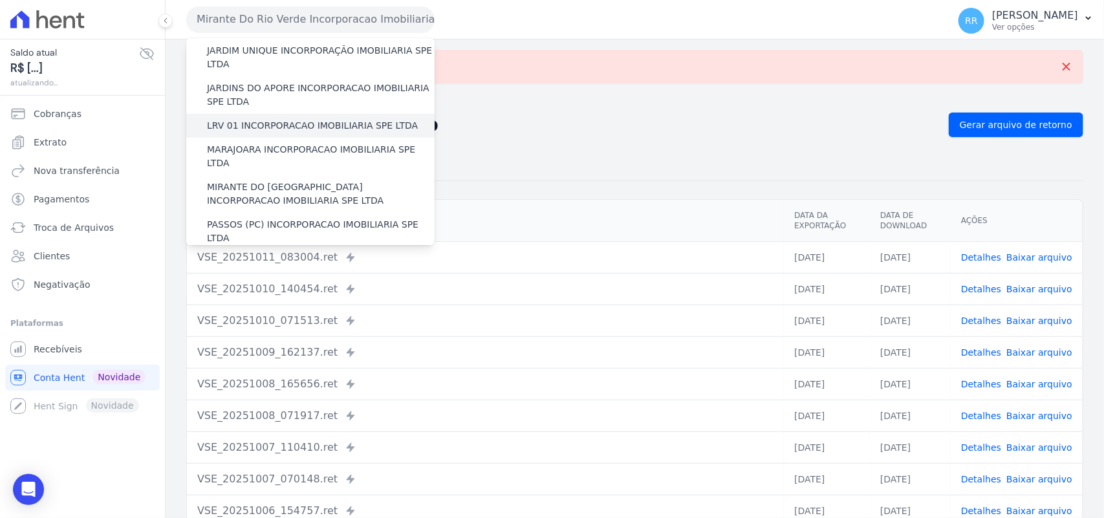
scroll to position [377, 0]
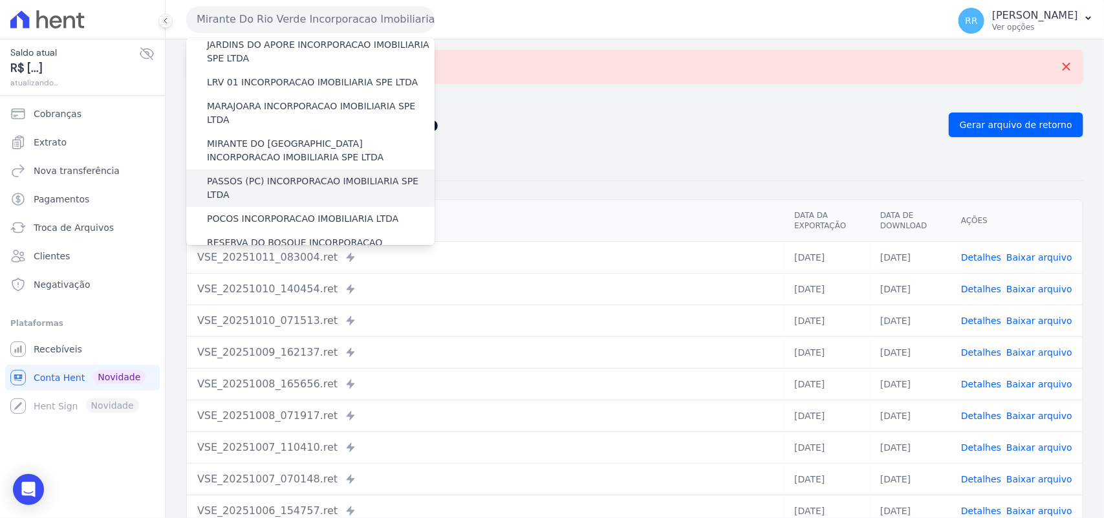
click at [237, 175] on label "PASSOS (PC) INCORPORACAO IMOBILIARIA SPE LTDA" at bounding box center [321, 188] width 228 height 27
click at [0, 0] on input "PASSOS (PC) INCORPORACAO IMOBILIARIA SPE LTDA" at bounding box center [0, 0] width 0 height 0
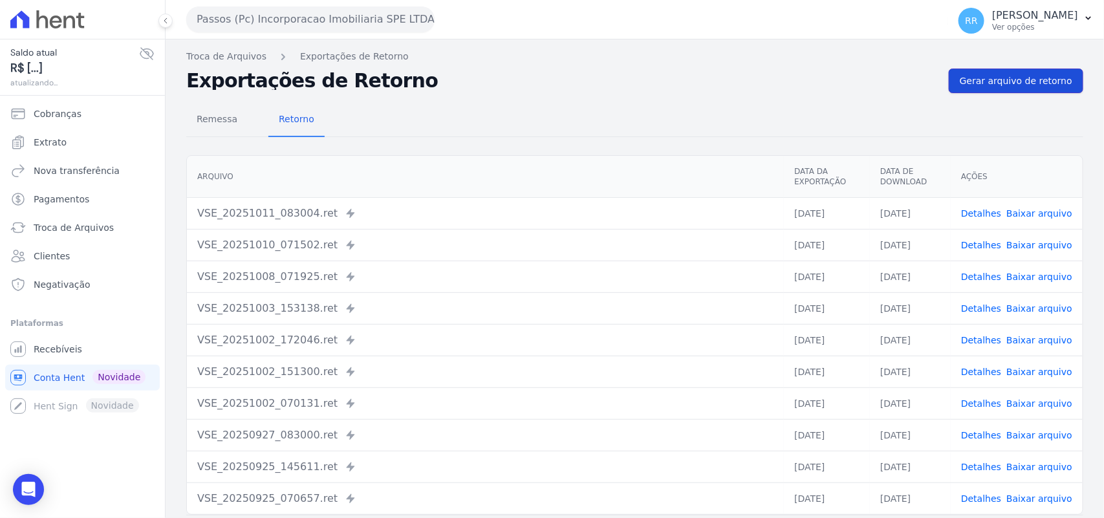
click at [979, 69] on link "Gerar arquivo de retorno" at bounding box center [1016, 81] width 135 height 25
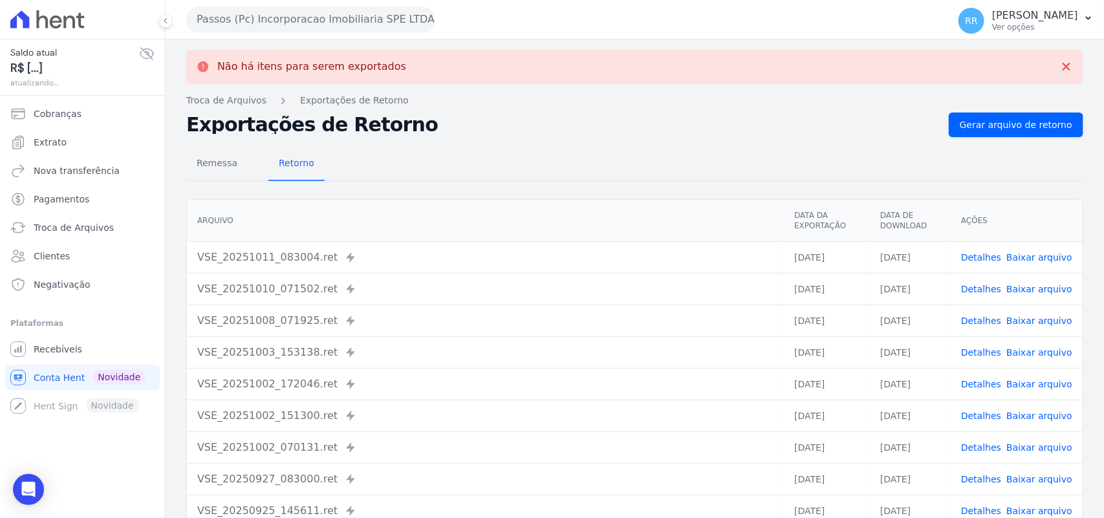
click at [250, 30] on button "Passos (Pc) Incorporacao Imobiliaria SPE LTDA" at bounding box center [310, 19] width 248 height 26
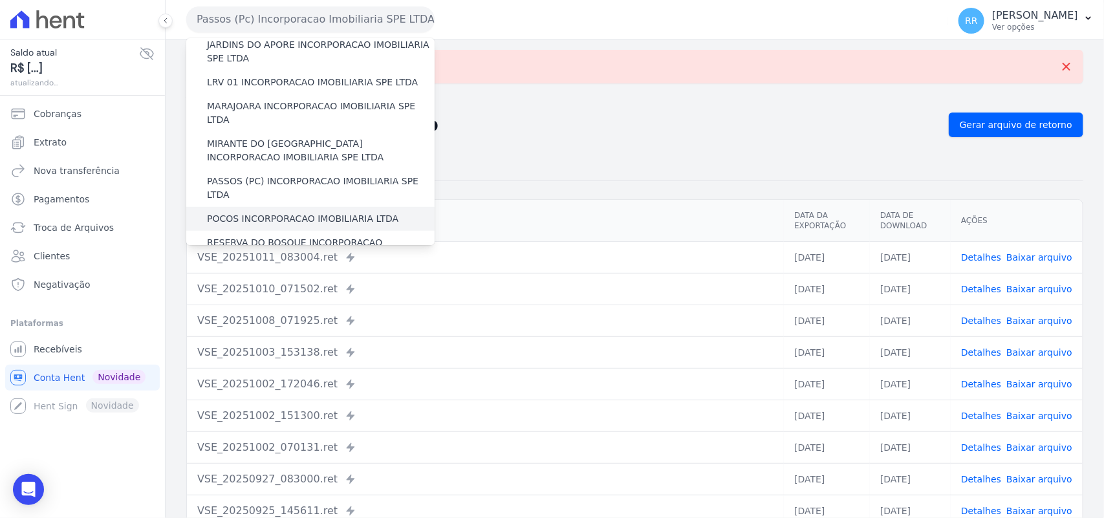
click at [237, 212] on label "POCOS INCORPORACAO IMOBILIARIA LTDA" at bounding box center [302, 219] width 191 height 14
click at [0, 0] on input "POCOS INCORPORACAO IMOBILIARIA LTDA" at bounding box center [0, 0] width 0 height 0
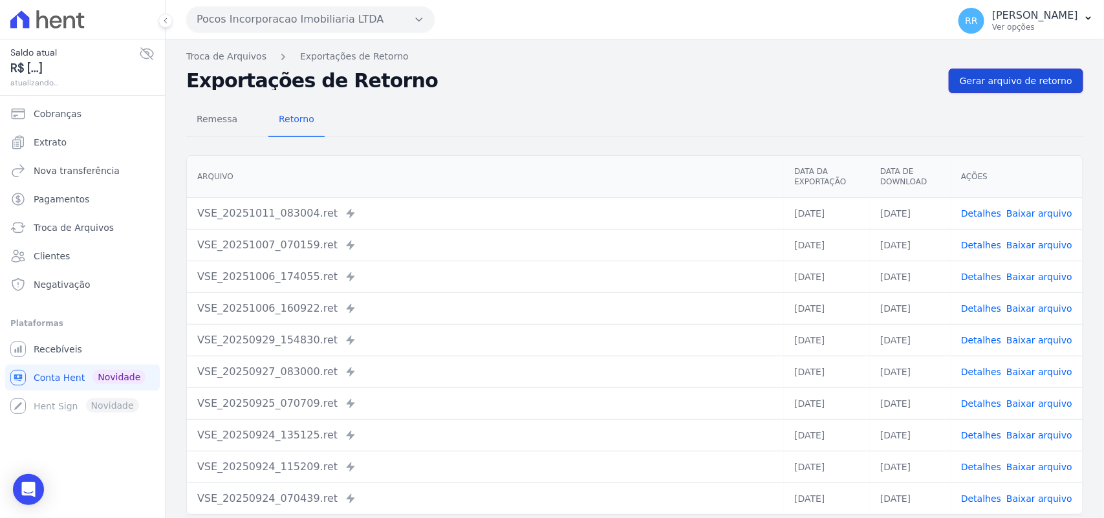
click at [1019, 81] on span "Gerar arquivo de retorno" at bounding box center [1016, 80] width 113 height 13
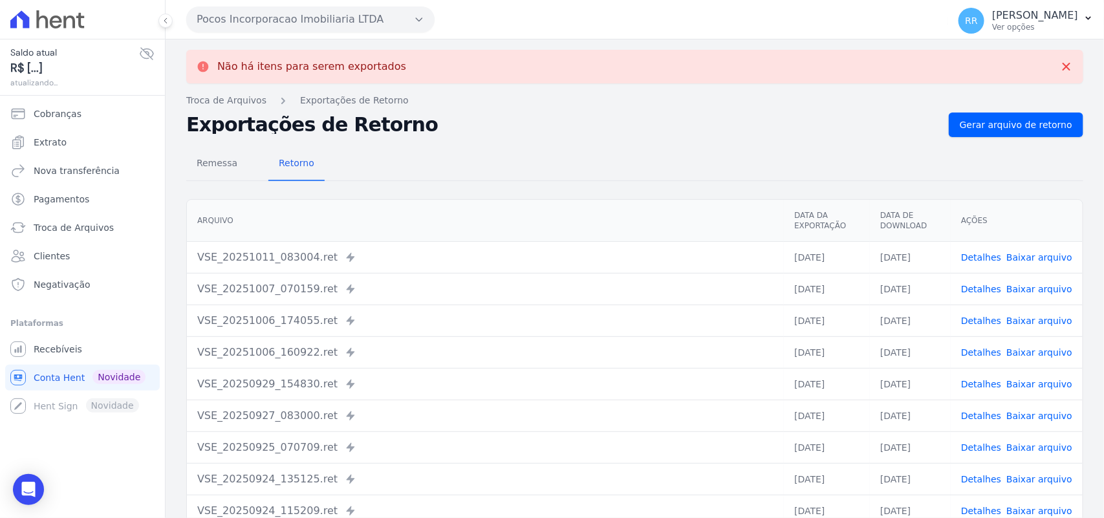
click at [270, 26] on button "Pocos Incorporacao Imobiliaria LTDA" at bounding box center [310, 19] width 248 height 26
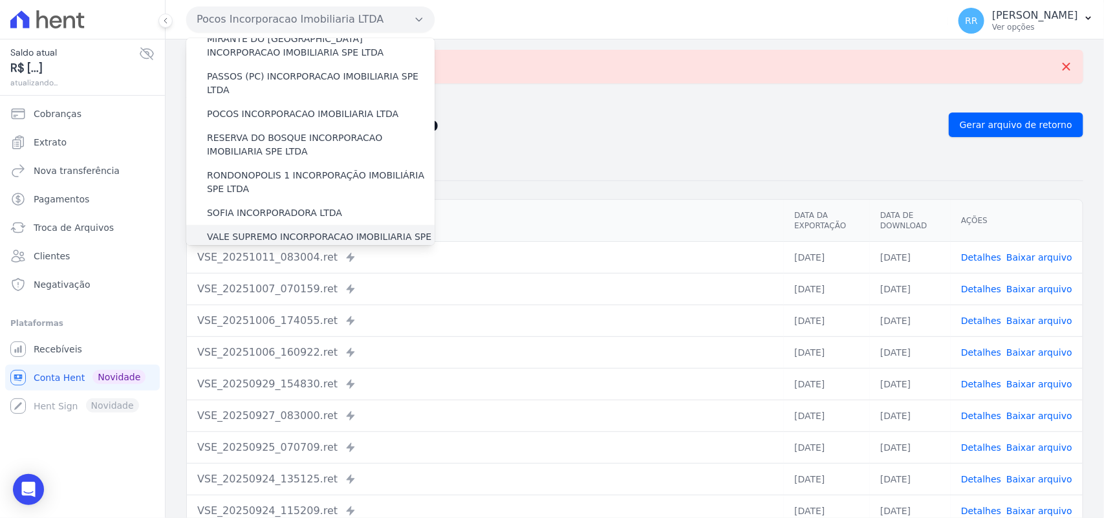
scroll to position [485, 0]
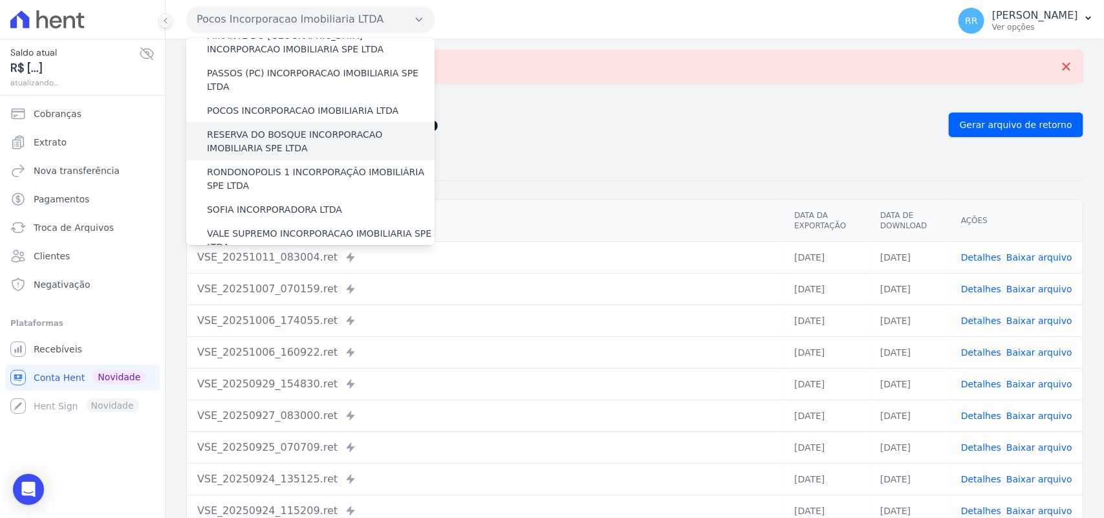
click at [285, 128] on label "RESERVA DO BOSQUE INCORPORACAO IMOBILIARIA SPE LTDA" at bounding box center [321, 141] width 228 height 27
click at [0, 0] on input "RESERVA DO BOSQUE INCORPORACAO IMOBILIARIA SPE LTDA" at bounding box center [0, 0] width 0 height 0
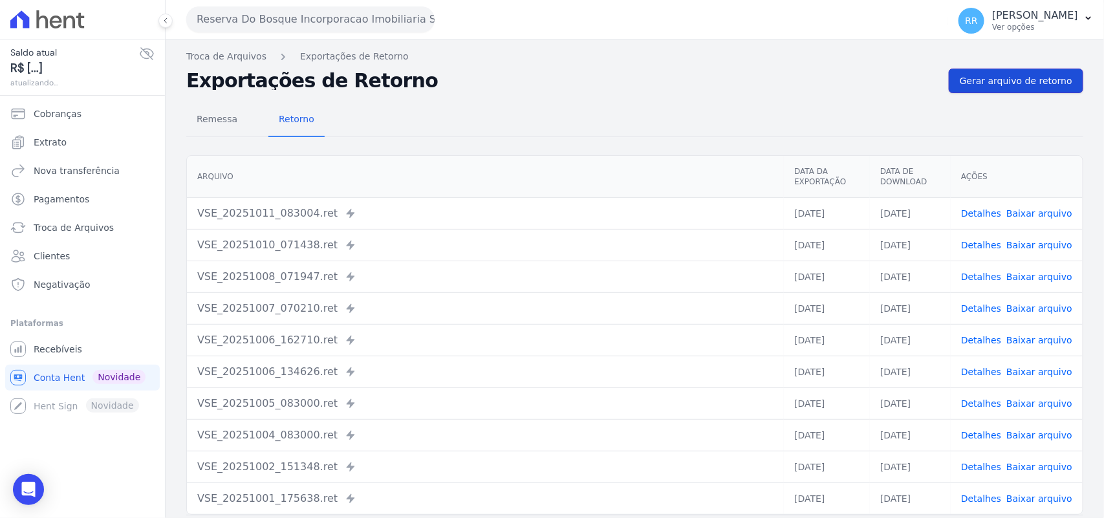
click at [1063, 69] on link "Gerar arquivo de retorno" at bounding box center [1016, 81] width 135 height 25
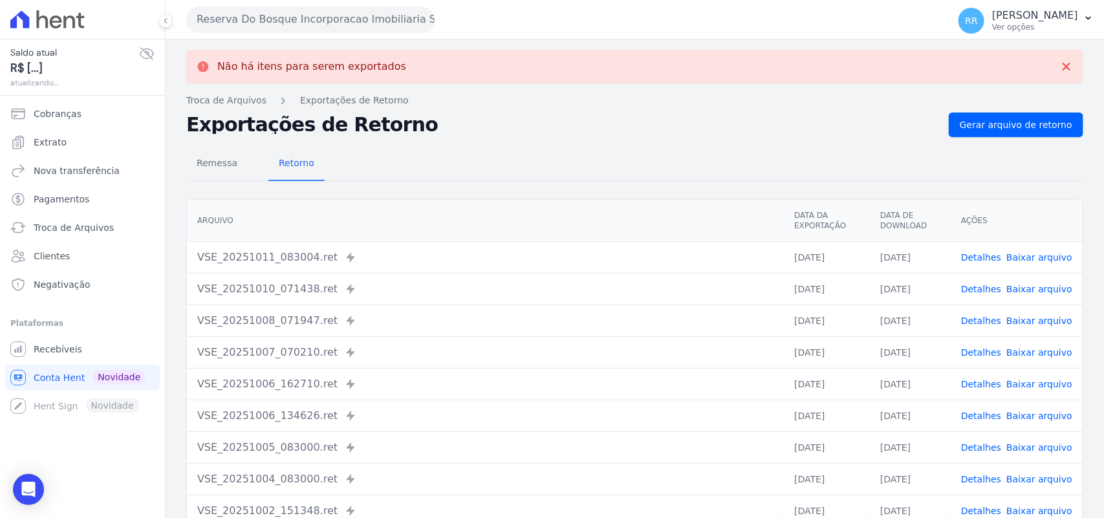
click at [276, 28] on button "Reserva Do Bosque Incorporacao Imobiliaria SPE LTDA" at bounding box center [310, 19] width 248 height 26
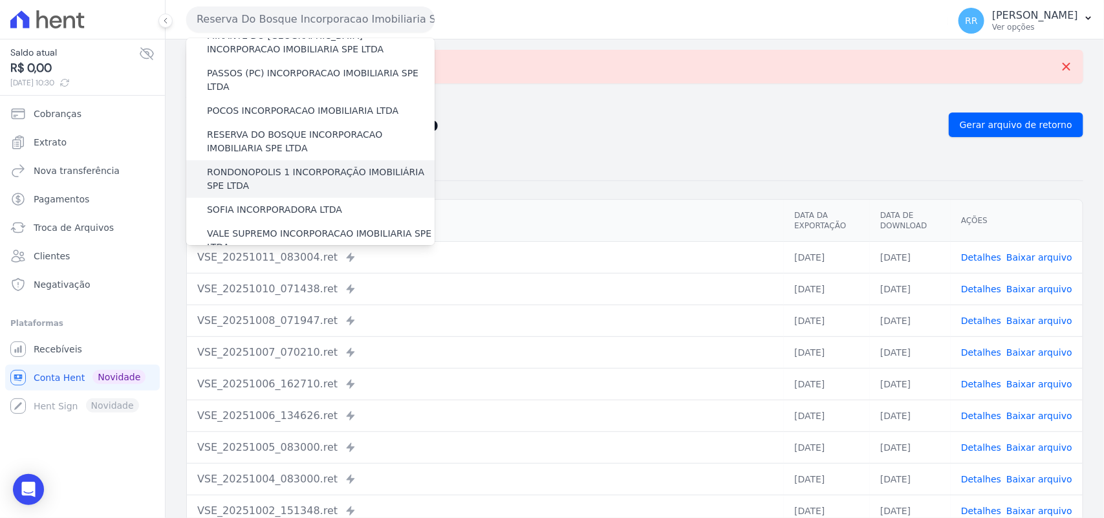
click at [261, 166] on label "RONDONOPOLIS 1 INCORPORAÇÃO IMOBILIÁRIA SPE LTDA" at bounding box center [321, 179] width 228 height 27
click at [0, 0] on input "RONDONOPOLIS 1 INCORPORAÇÃO IMOBILIÁRIA SPE LTDA" at bounding box center [0, 0] width 0 height 0
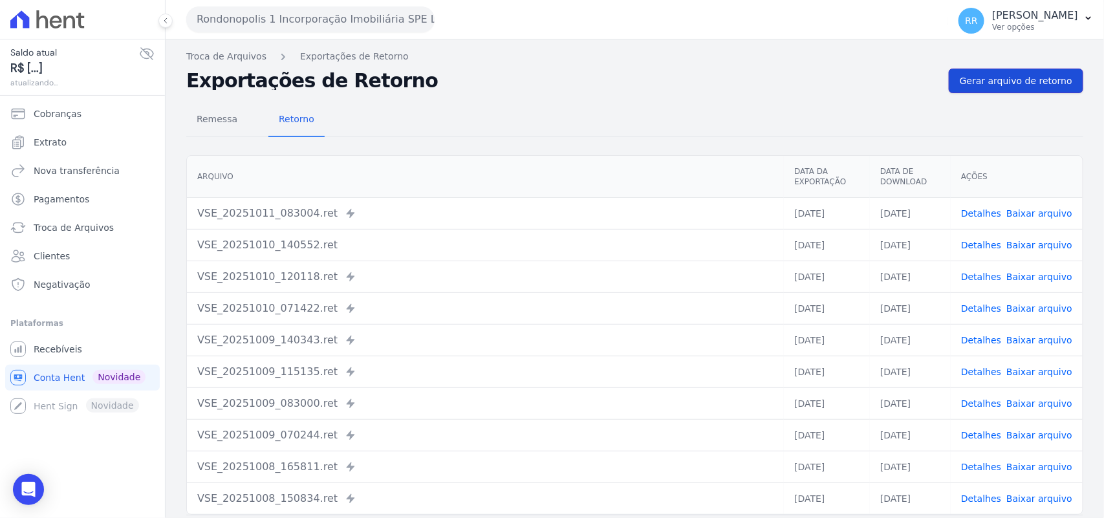
click at [1029, 78] on span "Gerar arquivo de retorno" at bounding box center [1016, 80] width 113 height 13
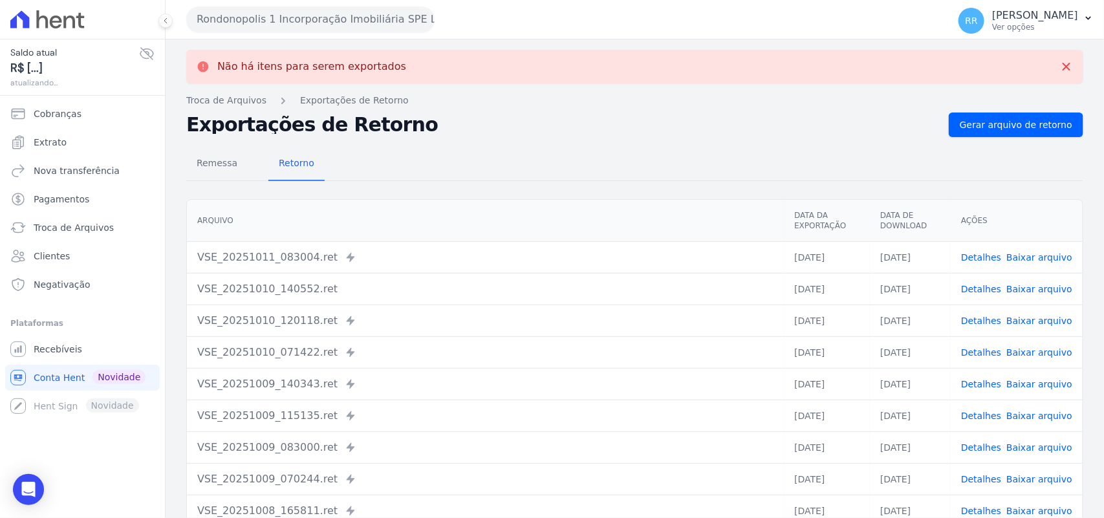
click at [241, 14] on button "Rondonopolis 1 Incorporação Imobiliária SPE LTDA" at bounding box center [310, 19] width 248 height 26
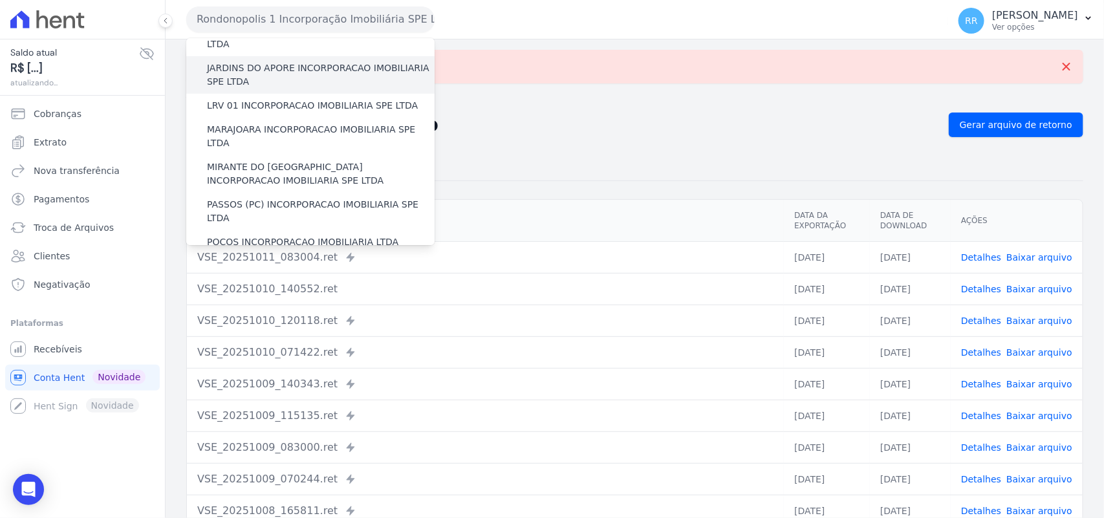
scroll to position [431, 0]
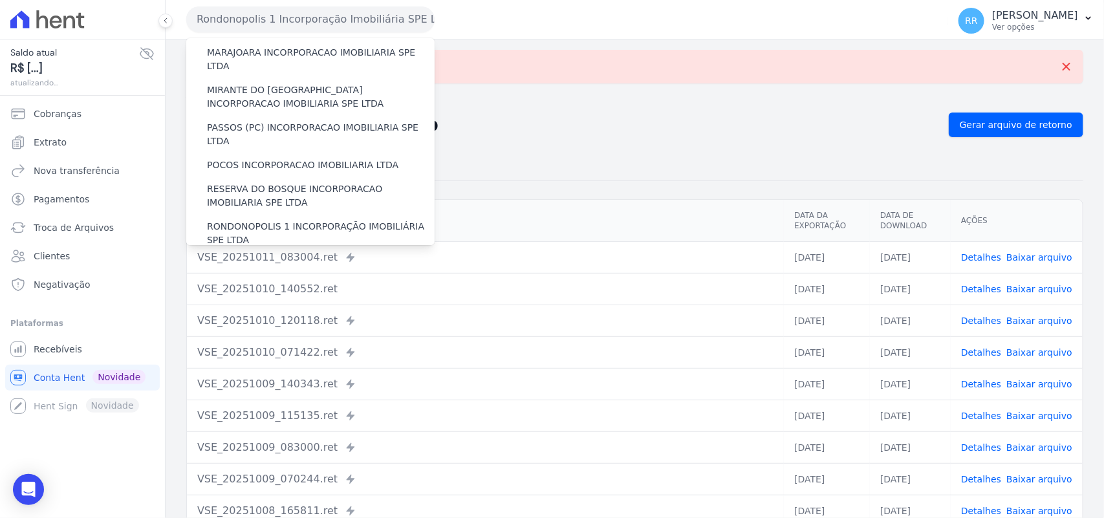
click at [257, 257] on label "SOFIA INCORPORADORA LTDA" at bounding box center [274, 264] width 135 height 14
click at [0, 0] on input "SOFIA INCORPORADORA LTDA" at bounding box center [0, 0] width 0 height 0
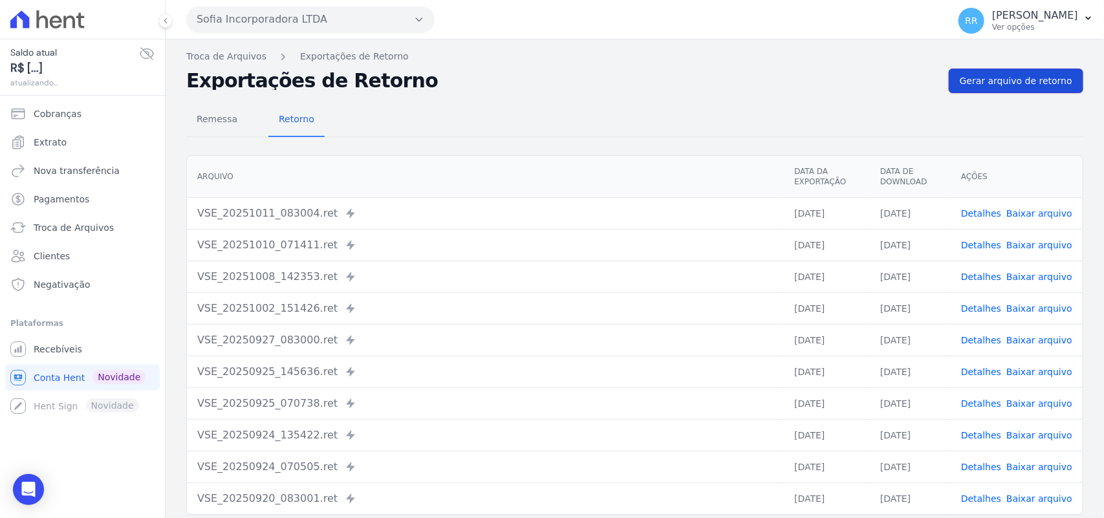
click at [1047, 70] on link "Gerar arquivo de retorno" at bounding box center [1016, 81] width 135 height 25
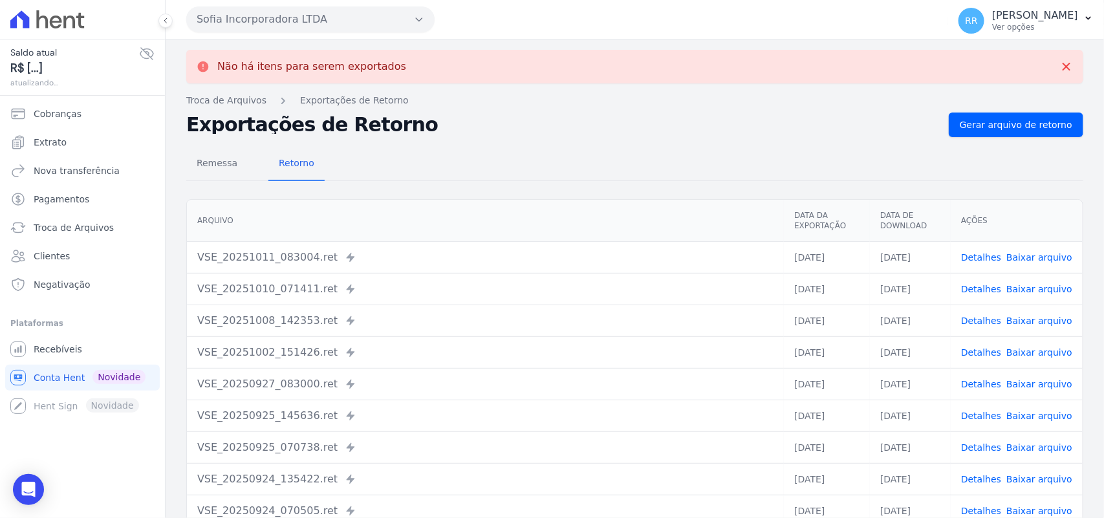
click at [291, 15] on button "Sofia Incorporadora LTDA" at bounding box center [310, 19] width 248 height 26
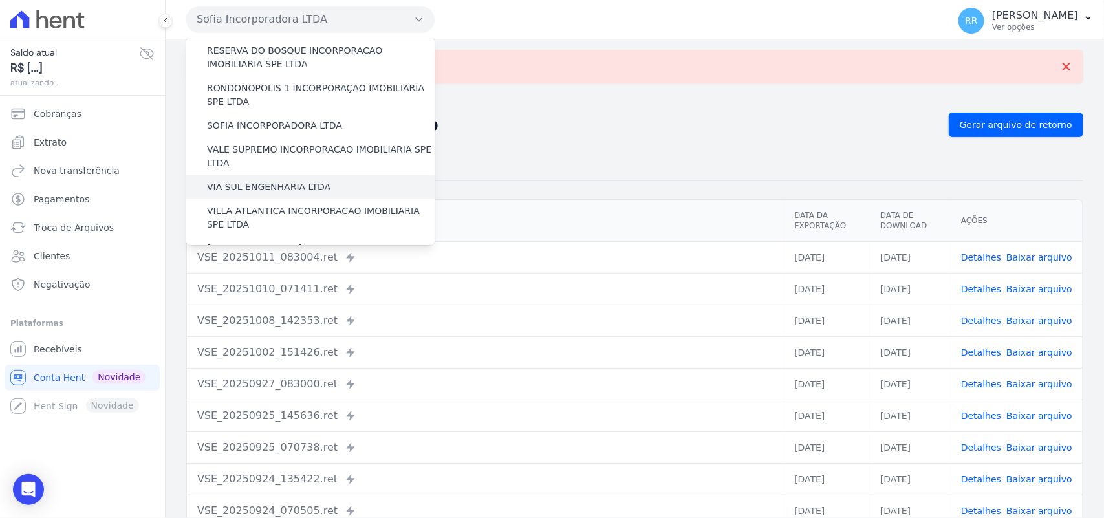
scroll to position [564, 0]
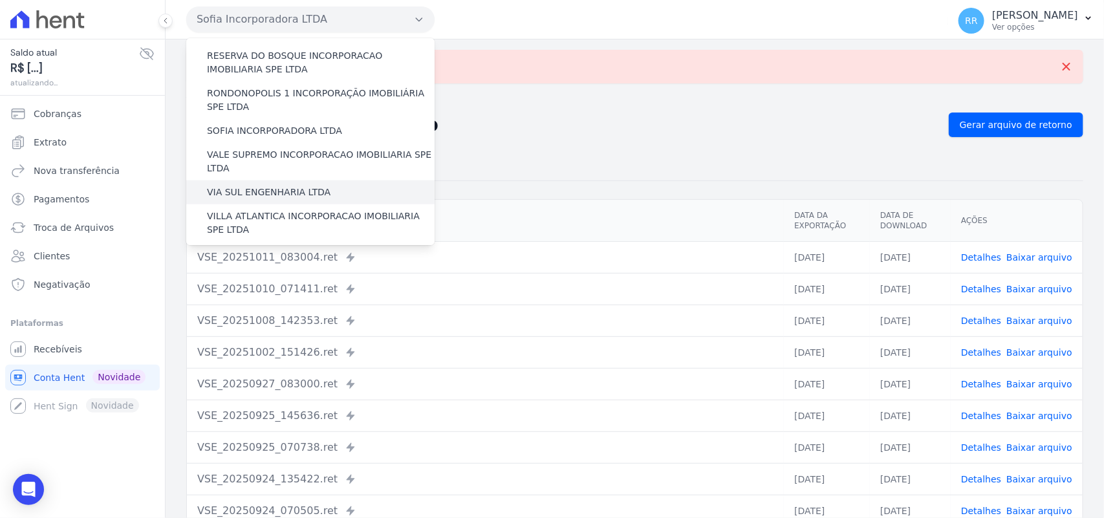
click at [272, 148] on label "VALE SUPREMO INCORPORACAO IMOBILIARIA SPE LTDA" at bounding box center [321, 161] width 228 height 27
click at [0, 0] on input "VALE SUPREMO INCORPORACAO IMOBILIARIA SPE LTDA" at bounding box center [0, 0] width 0 height 0
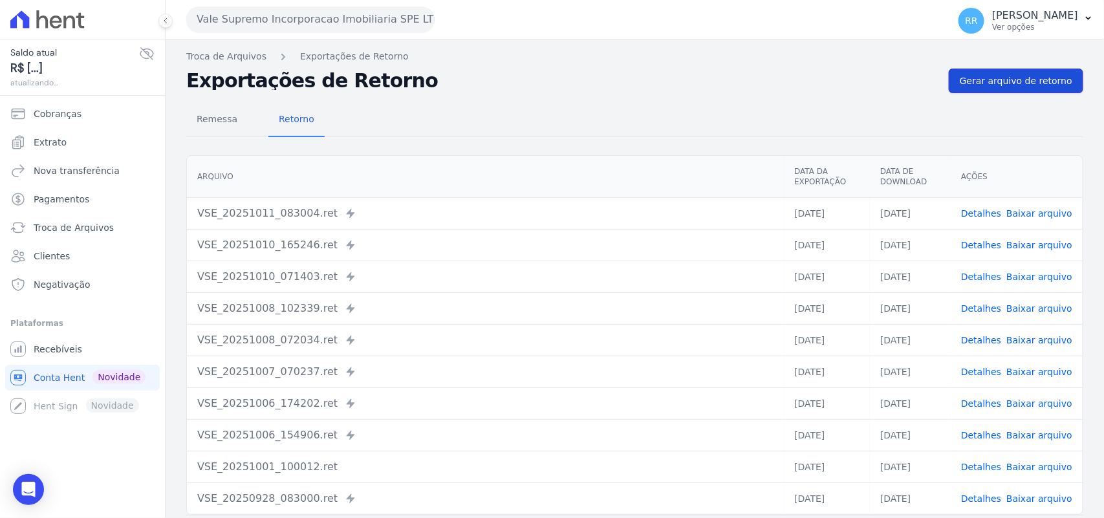
click at [1037, 78] on span "Gerar arquivo de retorno" at bounding box center [1016, 80] width 113 height 13
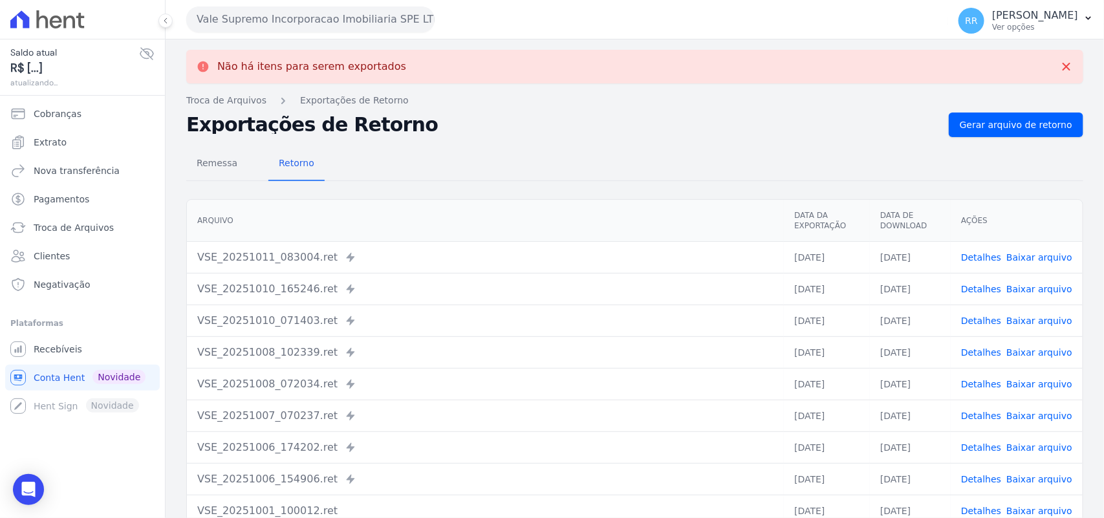
click at [325, 30] on button "Vale Supremo Incorporacao Imobiliaria SPE LTDA" at bounding box center [310, 19] width 248 height 26
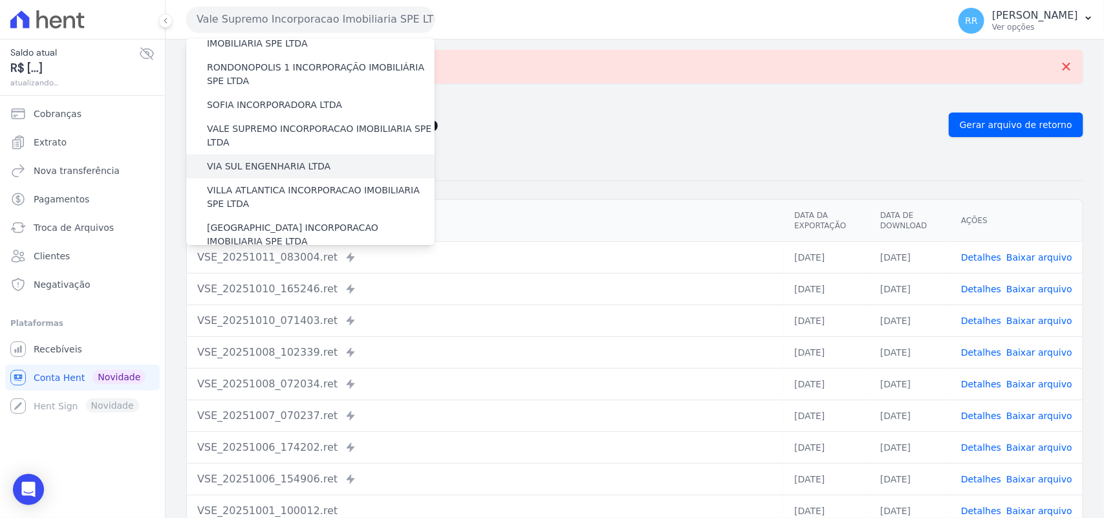
scroll to position [591, 0]
click at [231, 154] on div "VIA SUL ENGENHARIA LTDA" at bounding box center [310, 166] width 248 height 24
click at [231, 159] on label "VIA SUL ENGENHARIA LTDA" at bounding box center [269, 166] width 124 height 14
click at [0, 0] on input "VIA SUL ENGENHARIA LTDA" at bounding box center [0, 0] width 0 height 0
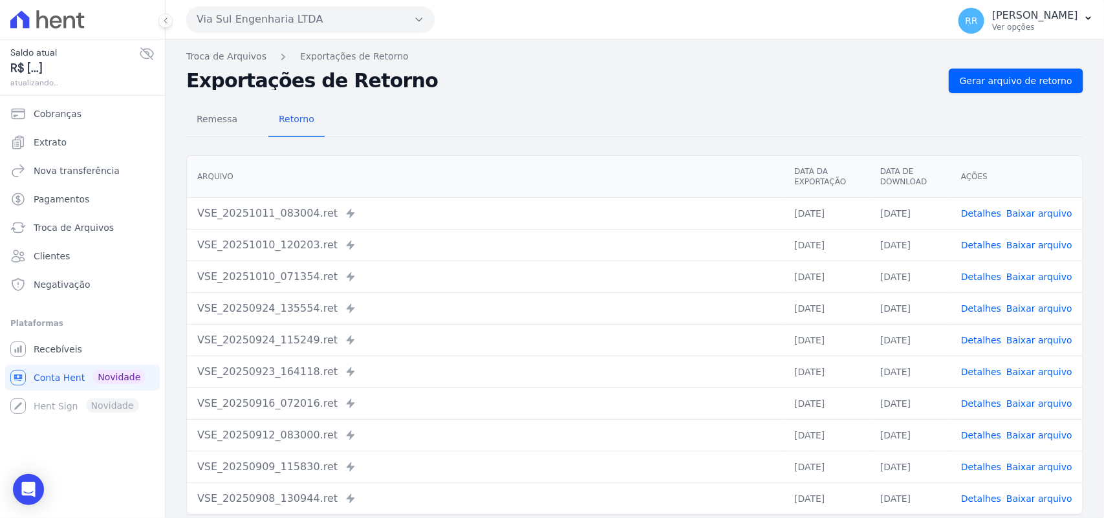
click at [1047, 67] on div "Troca de Arquivos Exportações de Retorno Exportações de Retorno Gerar arquivo d…" at bounding box center [635, 305] width 939 height 532
click at [1043, 88] on link "Gerar arquivo de retorno" at bounding box center [1016, 81] width 135 height 25
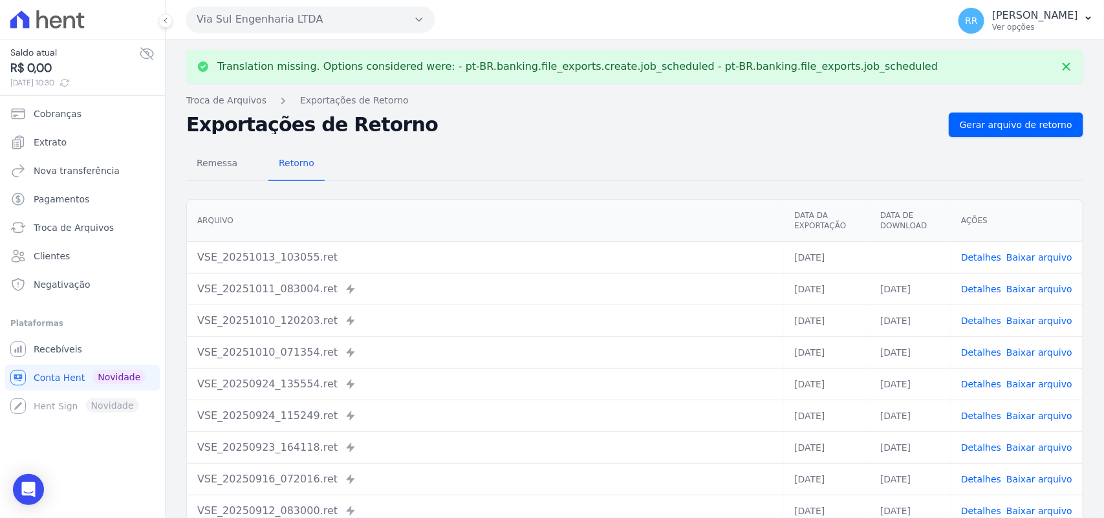
click at [1030, 254] on link "Baixar arquivo" at bounding box center [1040, 257] width 66 height 10
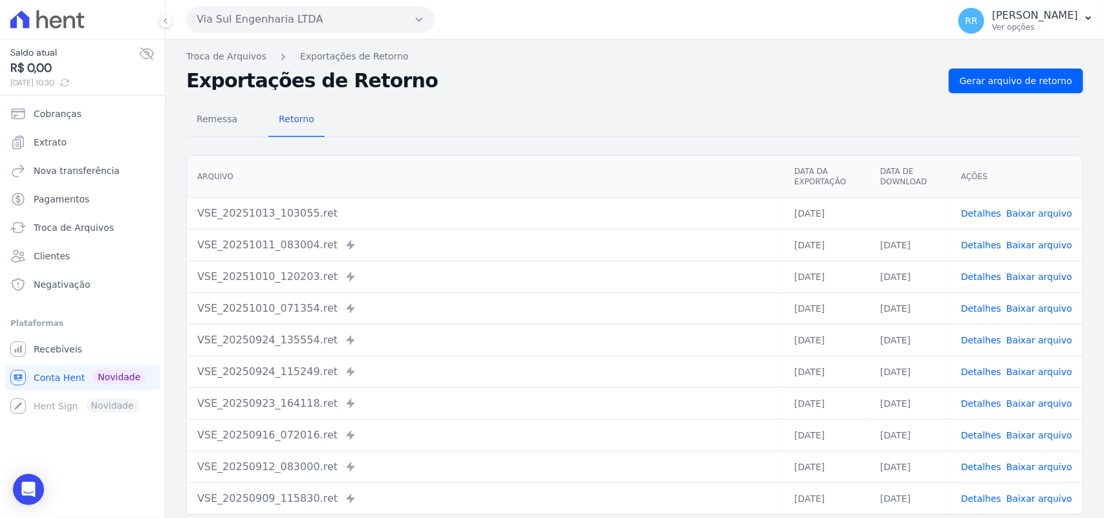
click at [587, 130] on div "Remessa Retorno" at bounding box center [634, 121] width 897 height 34
click at [331, 40] on div "Translation missing. Options considered were: - pt-BR.banking.file_exports.crea…" at bounding box center [635, 305] width 939 height 532
drag, startPoint x: 331, startPoint y: 40, endPoint x: 334, endPoint y: 30, distance: 10.5
click at [331, 33] on div "Via Sul Engenharia LTDA Via Sul Engenharia AGUAS DE [GEOGRAPHIC_DATA] INCORPORA…" at bounding box center [635, 259] width 939 height 518
click at [334, 30] on button "Via Sul Engenharia LTDA" at bounding box center [310, 19] width 248 height 26
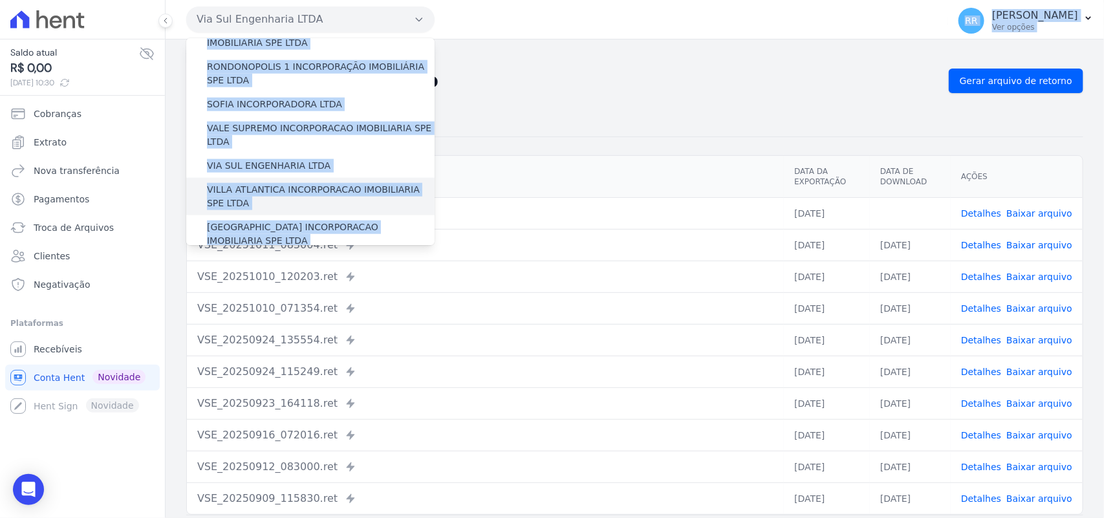
click at [257, 183] on label "VILLA ATLANTICA INCORPORACAO IMOBILIARIA SPE LTDA" at bounding box center [321, 196] width 228 height 27
click at [0, 0] on input "VILLA ATLANTICA INCORPORACAO IMOBILIARIA SPE LTDA" at bounding box center [0, 0] width 0 height 0
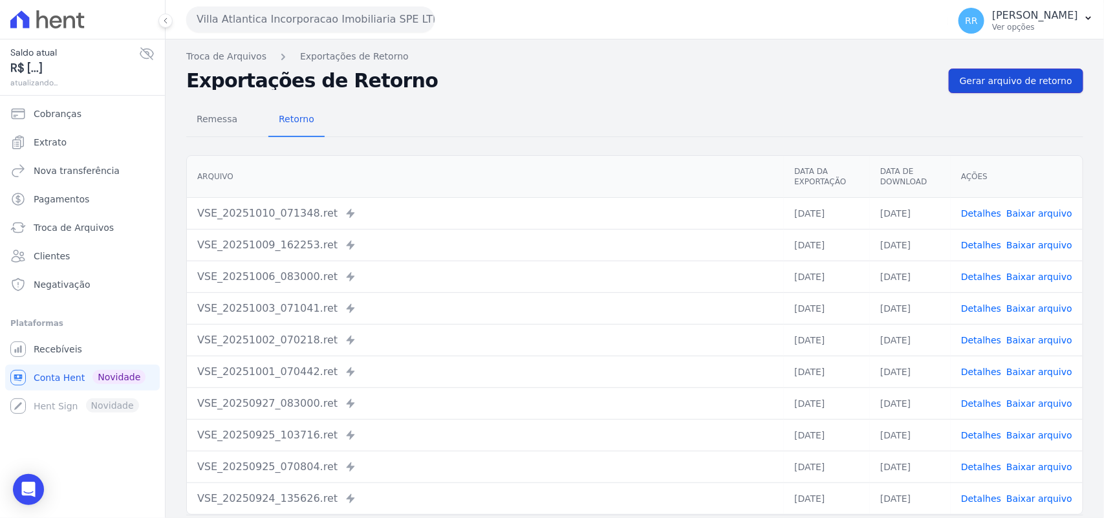
click at [1051, 86] on span "Gerar arquivo de retorno" at bounding box center [1016, 80] width 113 height 13
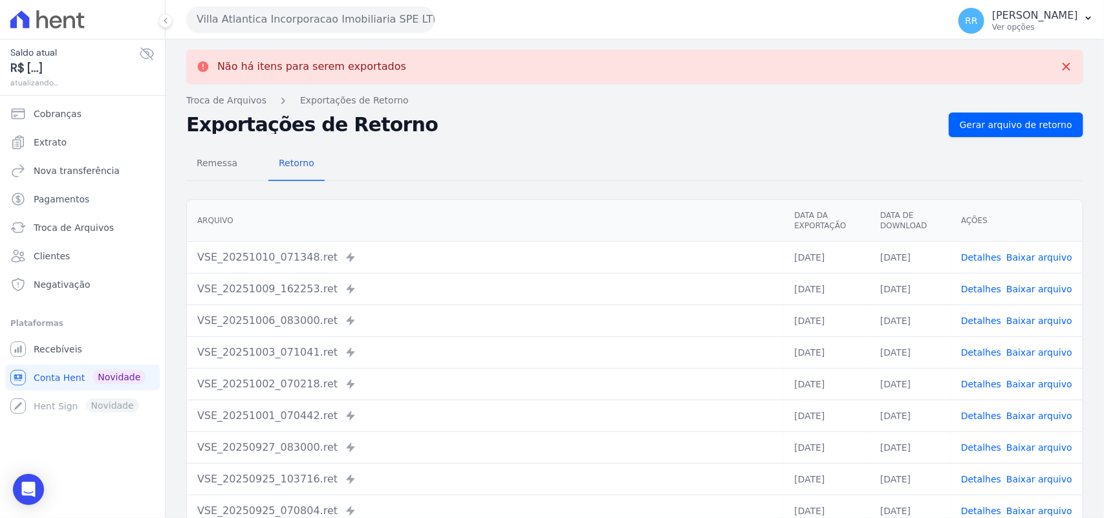
click at [244, 8] on button "Villa Atlantica Incorporacao Imobiliaria SPE LTDA" at bounding box center [310, 19] width 248 height 26
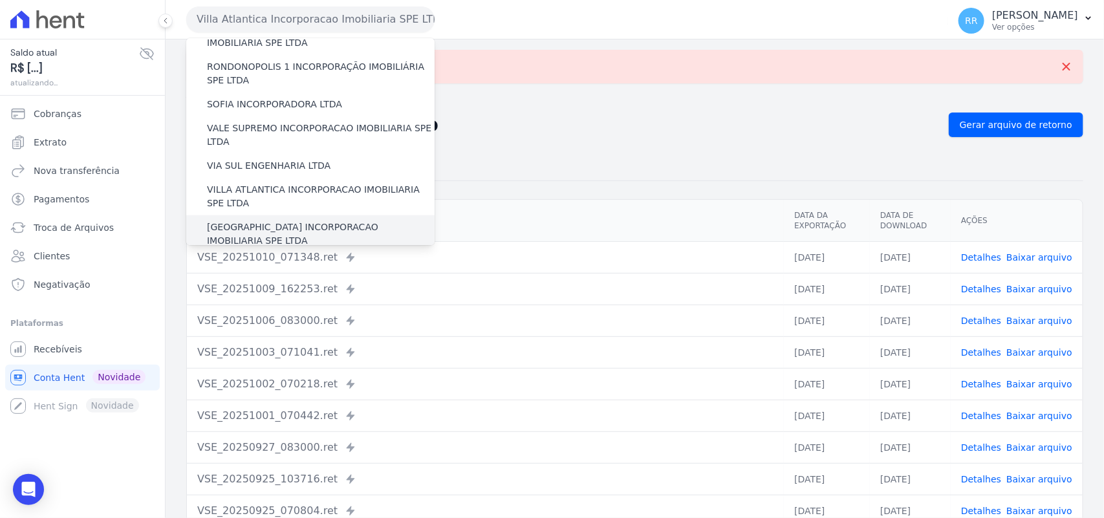
click at [243, 221] on label "[GEOGRAPHIC_DATA] INCORPORACAO IMOBILIARIA SPE LTDA" at bounding box center [321, 234] width 228 height 27
click at [0, 0] on input "[GEOGRAPHIC_DATA] INCORPORACAO IMOBILIARIA SPE LTDA" at bounding box center [0, 0] width 0 height 0
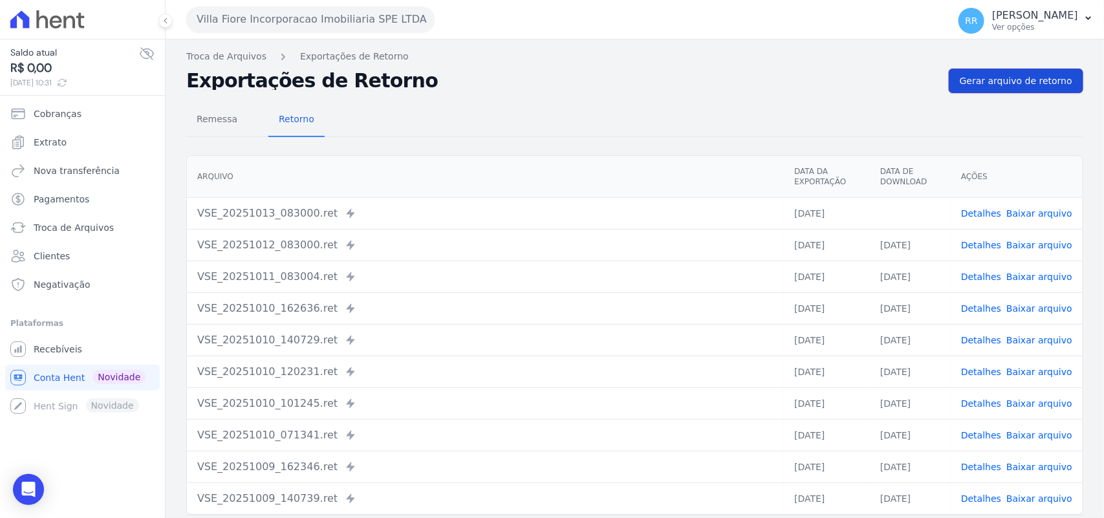
click at [1020, 85] on span "Gerar arquivo de retorno" at bounding box center [1016, 80] width 113 height 13
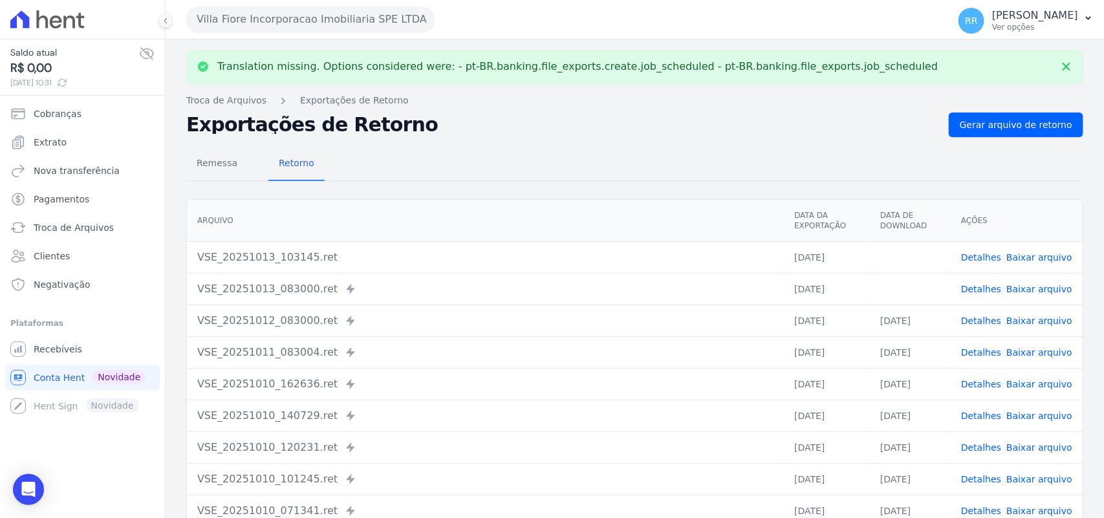
click at [1021, 286] on link "Baixar arquivo" at bounding box center [1040, 289] width 66 height 10
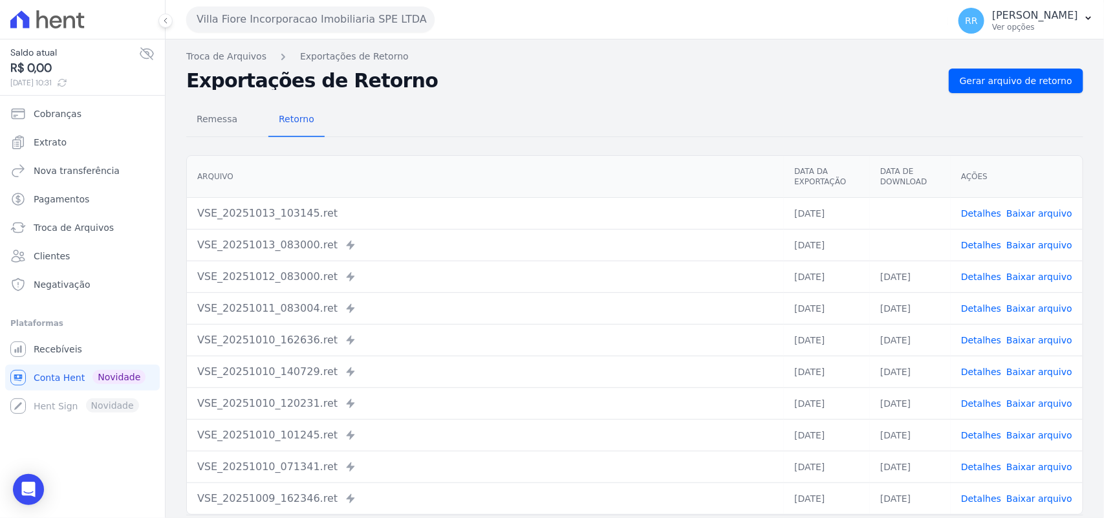
drag, startPoint x: 505, startPoint y: 61, endPoint x: 697, endPoint y: 112, distance: 199.3
click at [505, 61] on nav "Troca de Arquivos Exportações de Retorno" at bounding box center [634, 57] width 897 height 14
click at [1027, 212] on link "Baixar arquivo" at bounding box center [1040, 213] width 66 height 10
click at [720, 81] on h2 "Exportações de Retorno" at bounding box center [562, 81] width 752 height 18
click at [994, 76] on span "Gerar arquivo de retorno" at bounding box center [1016, 80] width 113 height 13
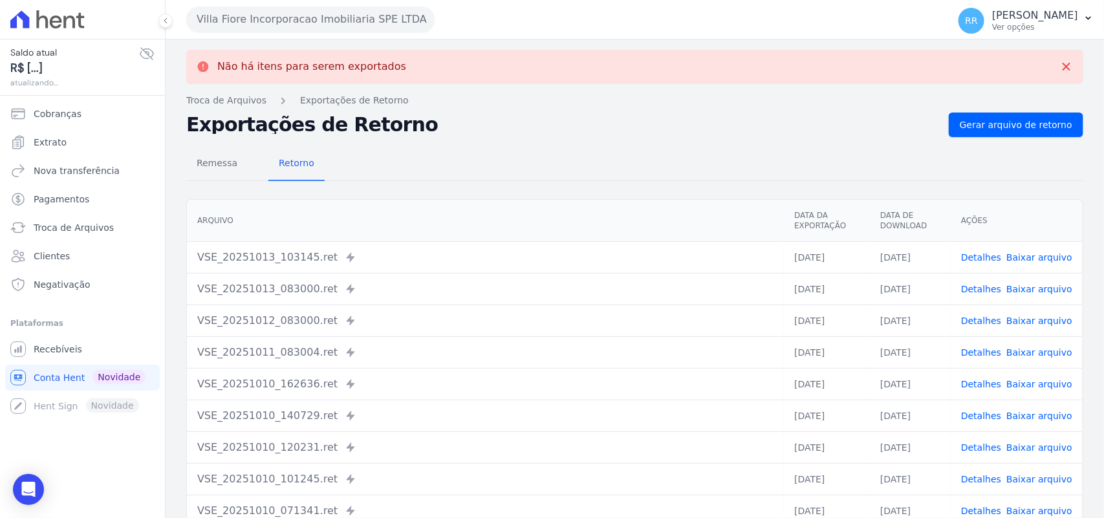
click at [308, 27] on button "Villa Fiore Incorporacao Imobiliaria SPE LTDA" at bounding box center [310, 19] width 248 height 26
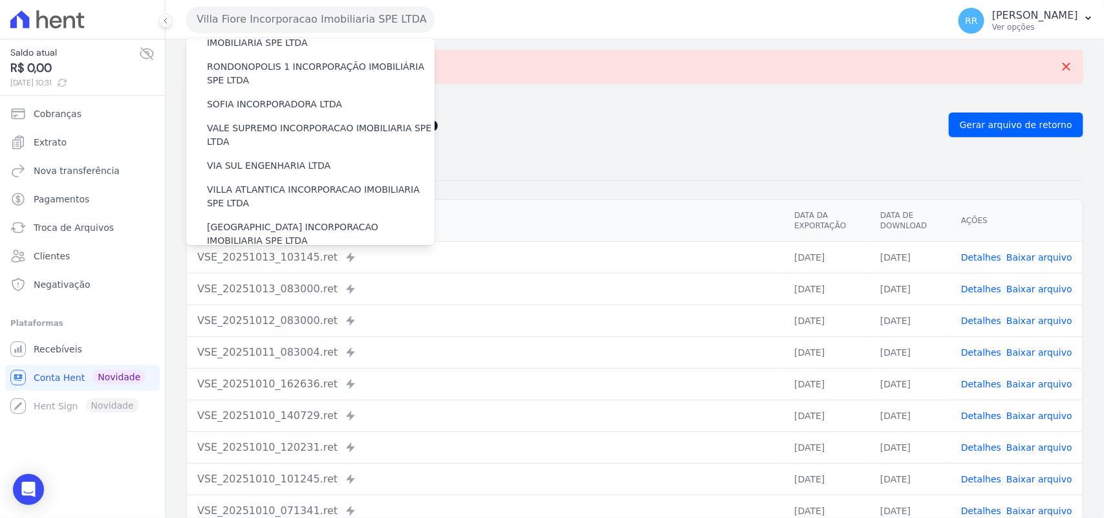
click at [263, 258] on label "VILLA TROPICAL INCORPORAÇÃO IMOBILIÁRIA SPE LTDA" at bounding box center [321, 271] width 228 height 27
click at [0, 0] on input "VILLA TROPICAL INCORPORAÇÃO IMOBILIÁRIA SPE LTDA" at bounding box center [0, 0] width 0 height 0
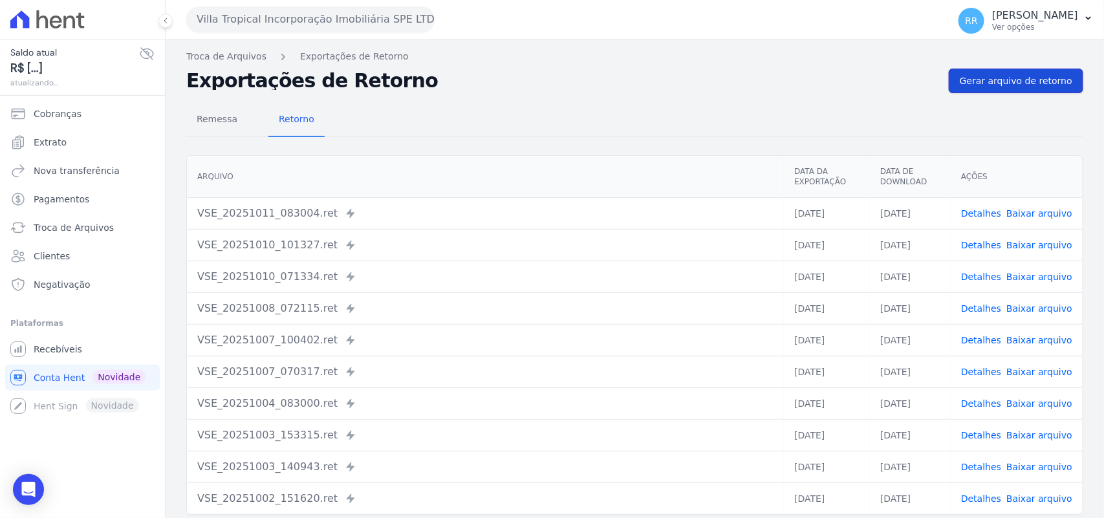
click at [984, 82] on span "Gerar arquivo de retorno" at bounding box center [1016, 80] width 113 height 13
